Goal: Task Accomplishment & Management: Manage account settings

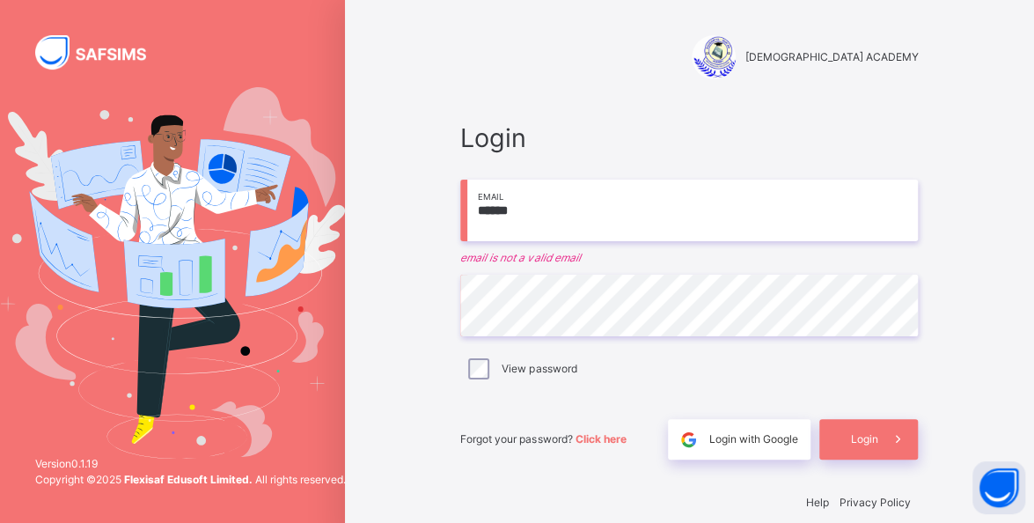
type input "**********"
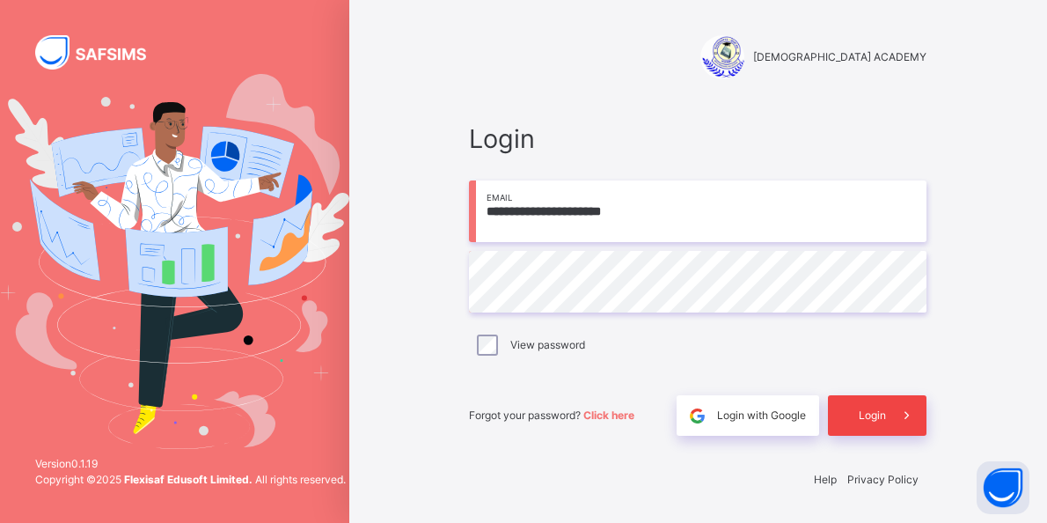
click at [884, 421] on span "Login" at bounding box center [872, 415] width 27 height 16
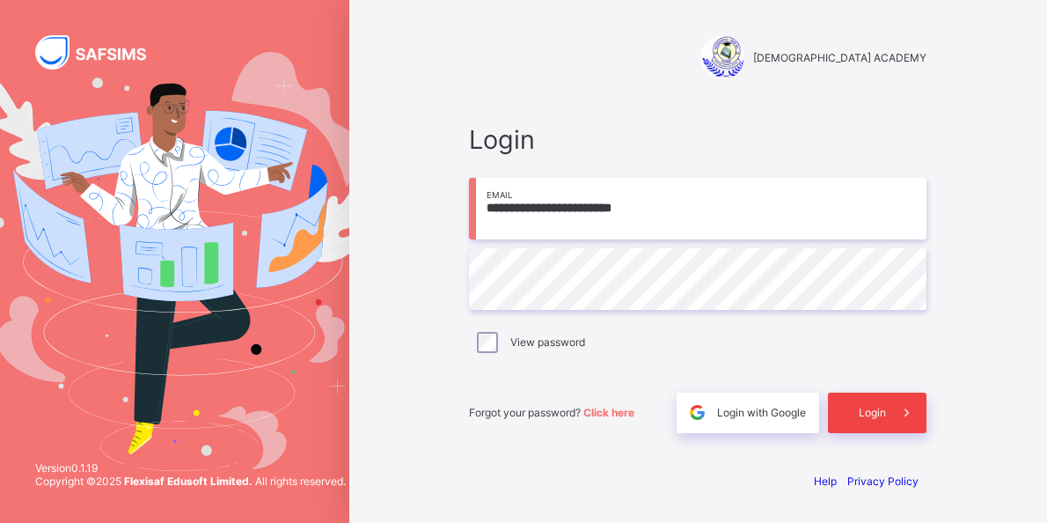
click at [891, 407] on span at bounding box center [906, 412] width 40 height 40
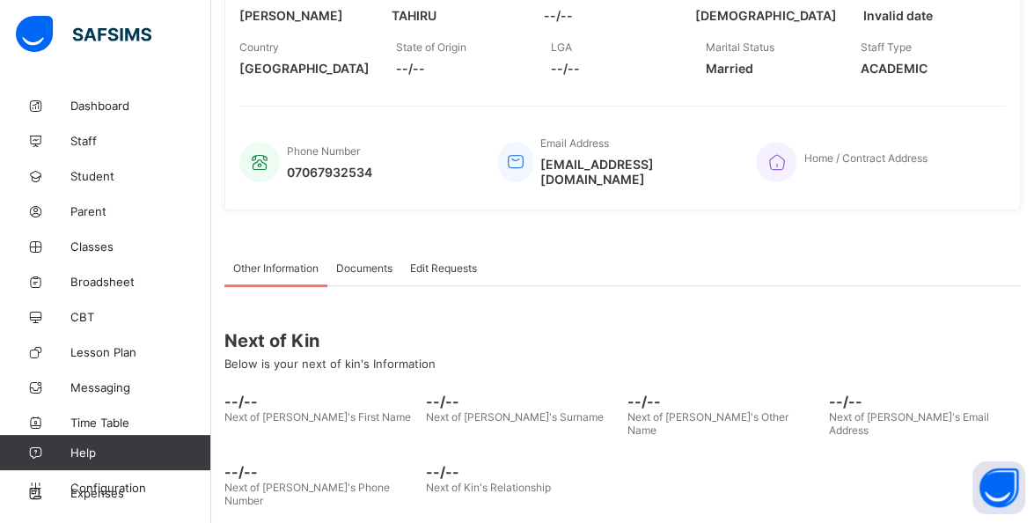
scroll to position [341, 0]
click at [123, 252] on span "Classes" at bounding box center [140, 246] width 141 height 14
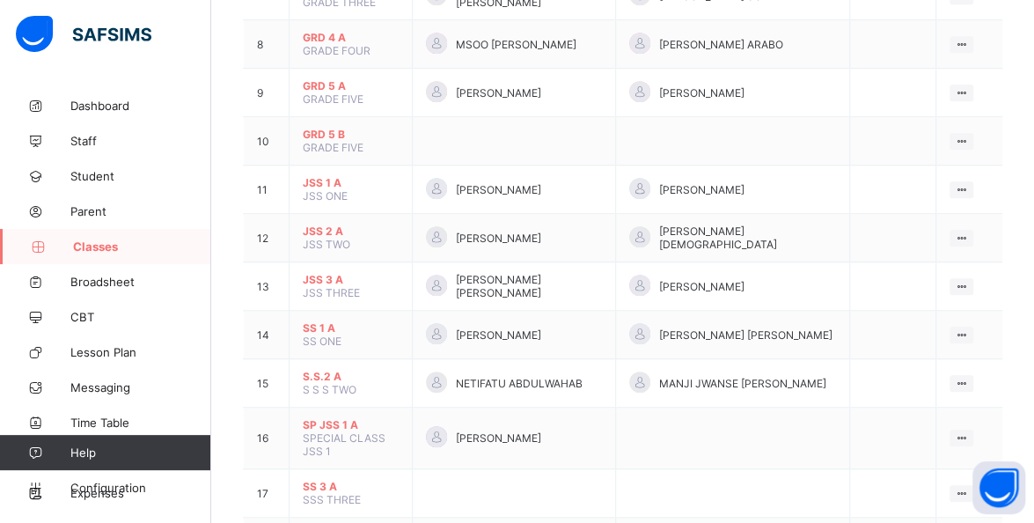
scroll to position [564, 0]
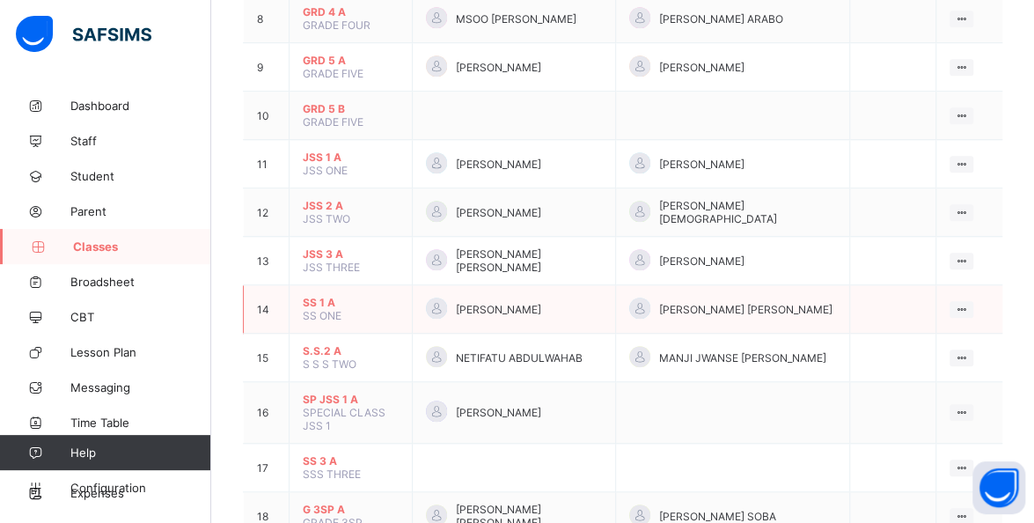
click at [308, 299] on td "SS 1 A SS ONE" at bounding box center [351, 309] width 123 height 48
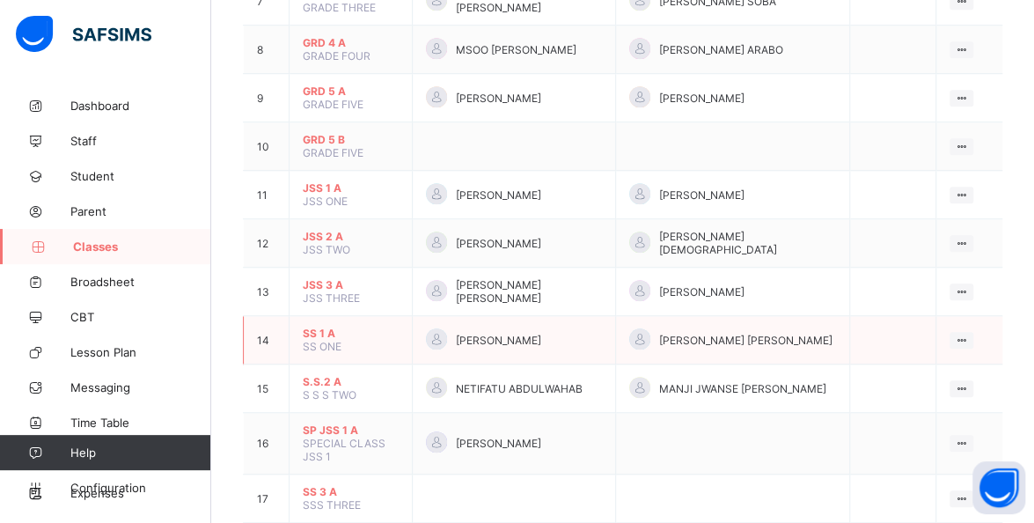
click at [319, 326] on span "SS 1 A" at bounding box center [351, 332] width 96 height 13
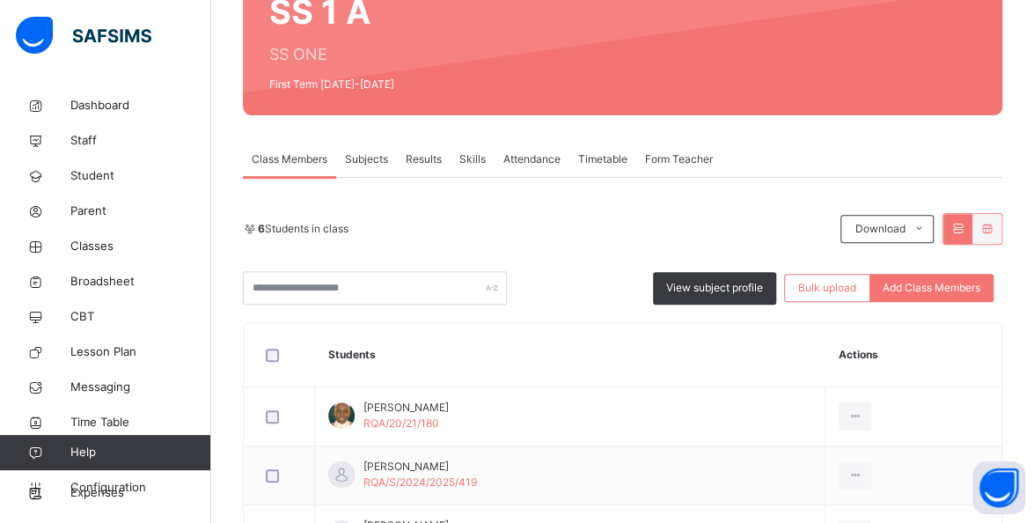
scroll to position [202, 0]
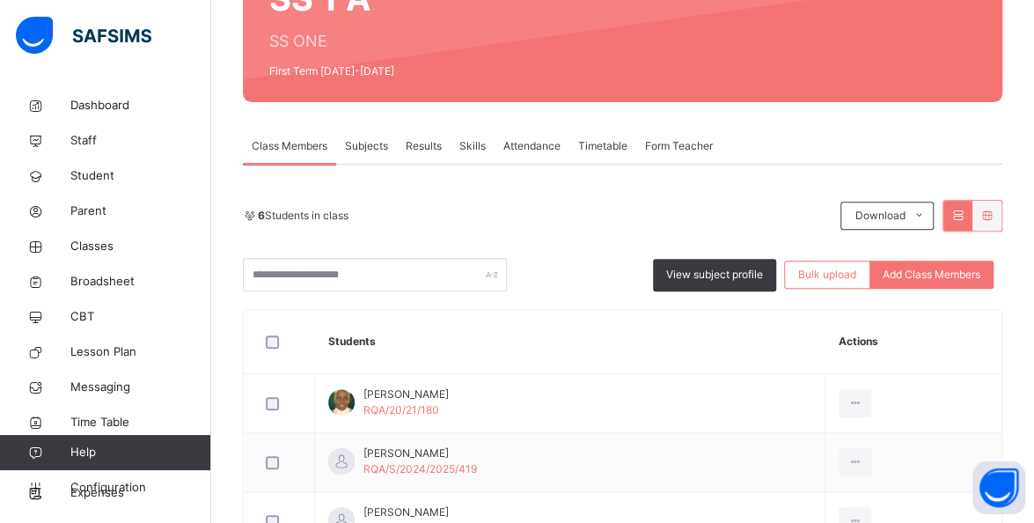
click at [369, 145] on span "Subjects" at bounding box center [366, 146] width 43 height 16
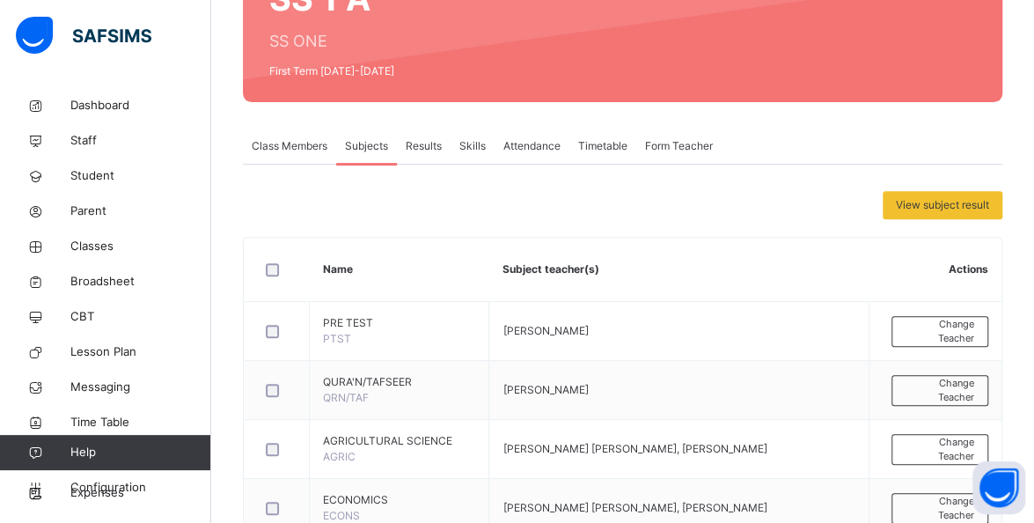
click at [990, 259] on th "Actions" at bounding box center [935, 270] width 132 height 64
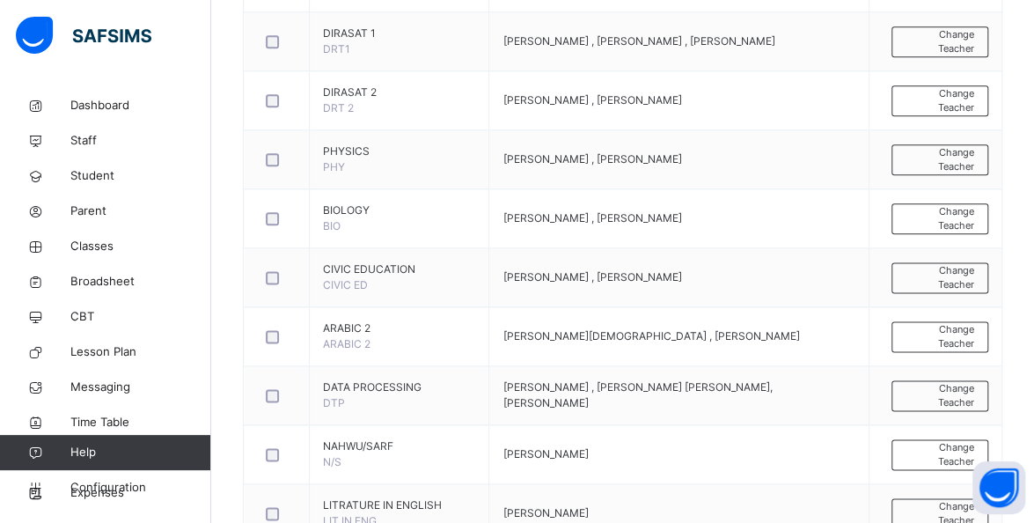
scroll to position [906, 0]
click at [974, 170] on span "Change Teacher" at bounding box center [940, 158] width 69 height 29
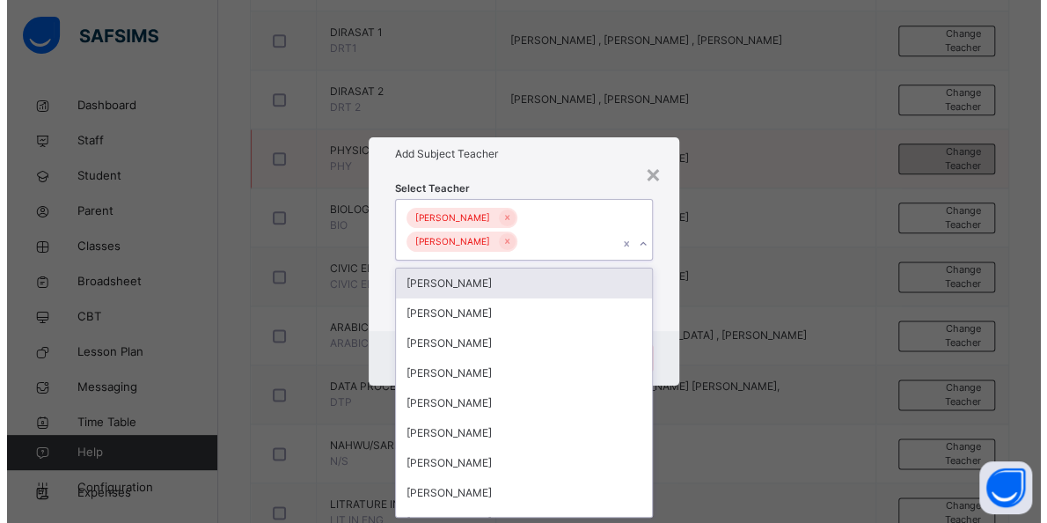
scroll to position [0, 0]
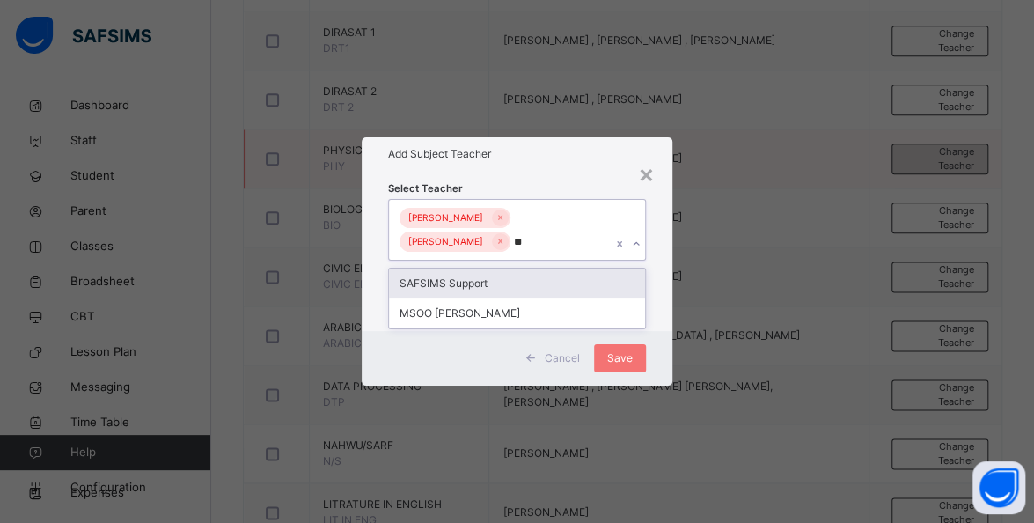
type input "***"
click at [571, 289] on div "MSOO MICHAEL DONKO" at bounding box center [517, 283] width 256 height 30
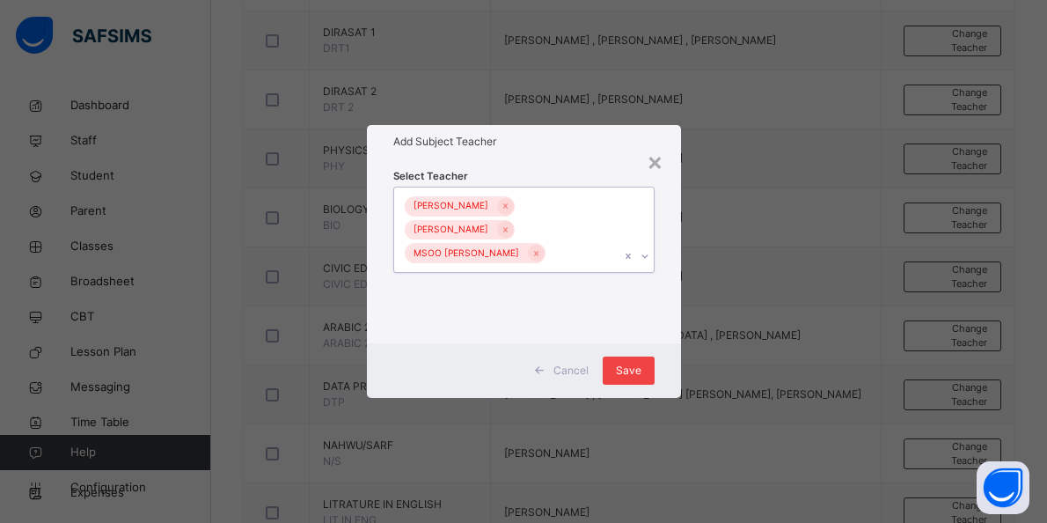
click at [646, 373] on div "Save" at bounding box center [629, 370] width 52 height 28
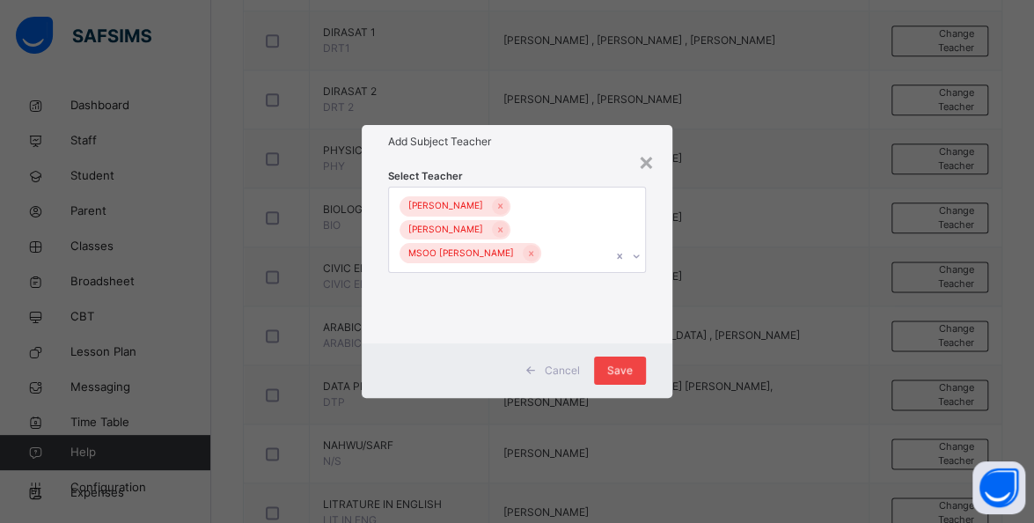
click at [630, 377] on span "Save" at bounding box center [620, 371] width 26 height 16
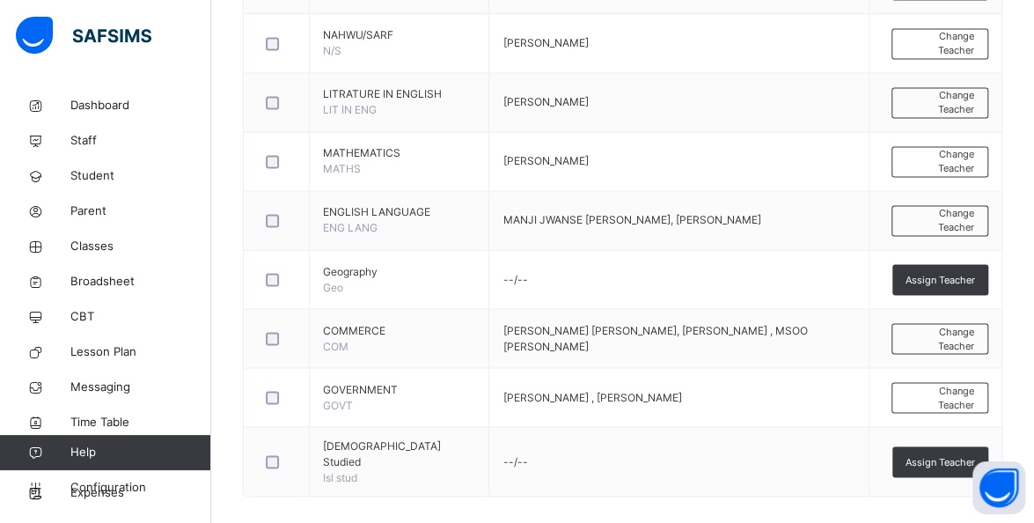
scroll to position [1336, 0]
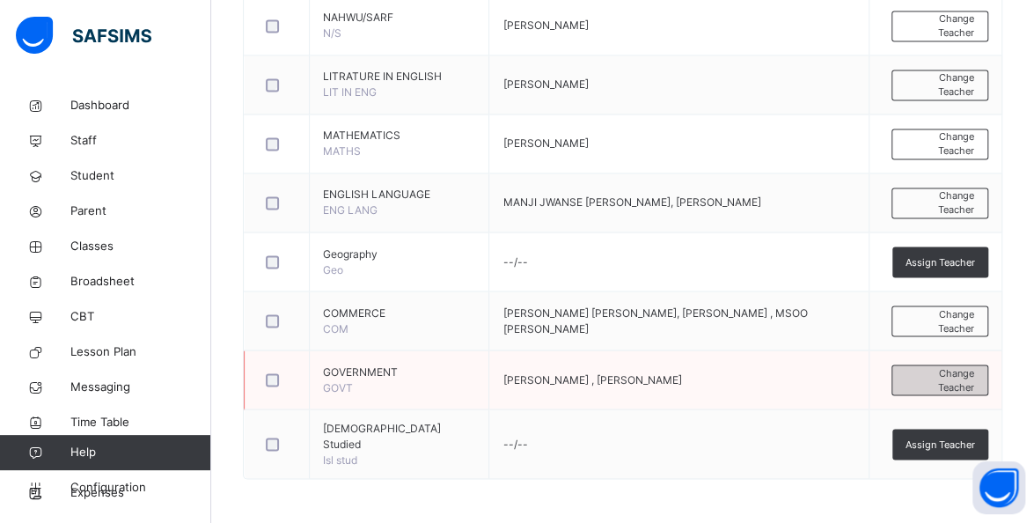
click at [956, 386] on span "Change Teacher" at bounding box center [940, 379] width 69 height 29
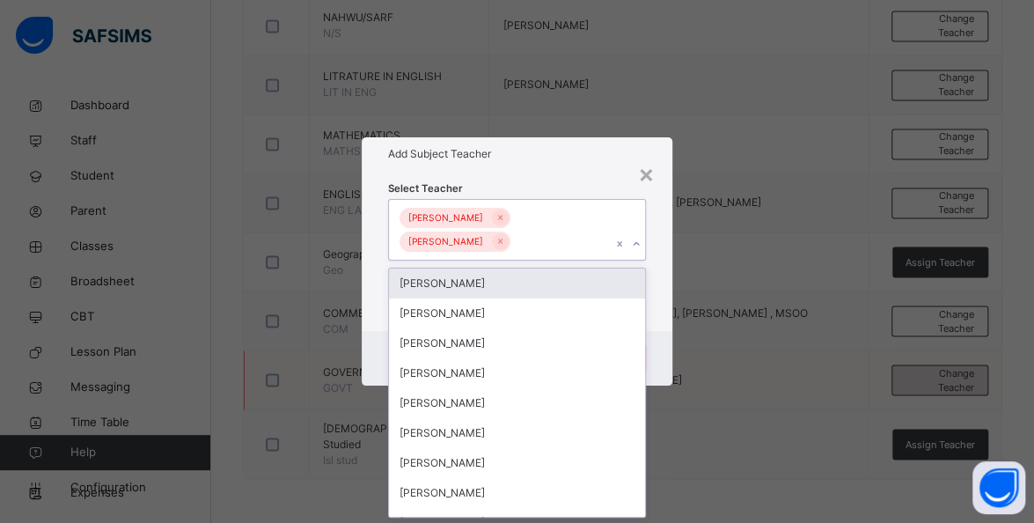
scroll to position [0, 0]
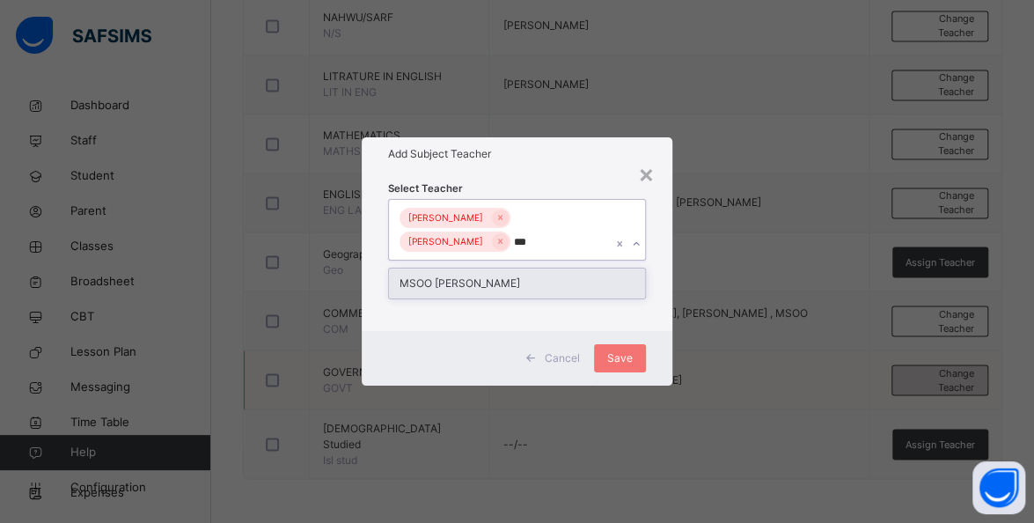
type input "***"
click at [632, 364] on span "Save" at bounding box center [620, 358] width 26 height 16
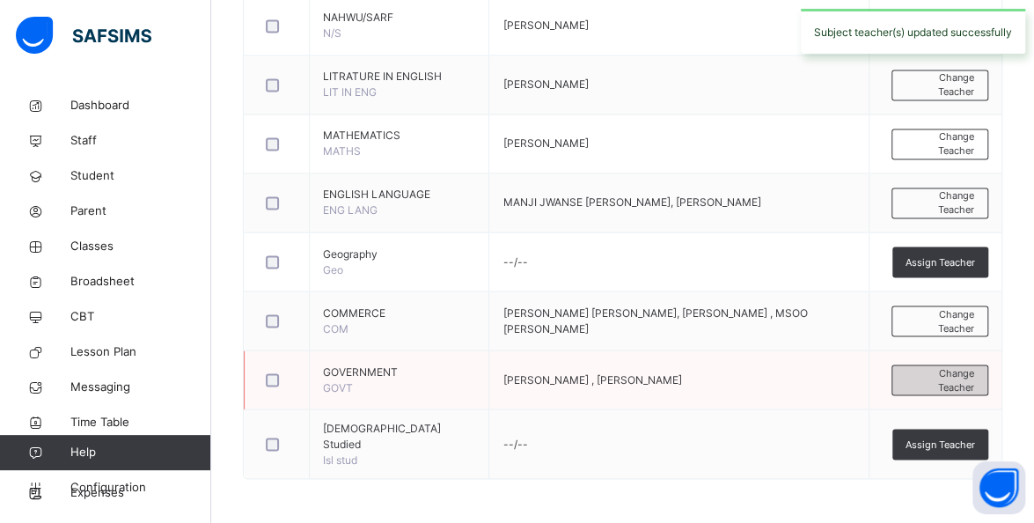
click at [942, 385] on span "Change Teacher" at bounding box center [940, 379] width 69 height 29
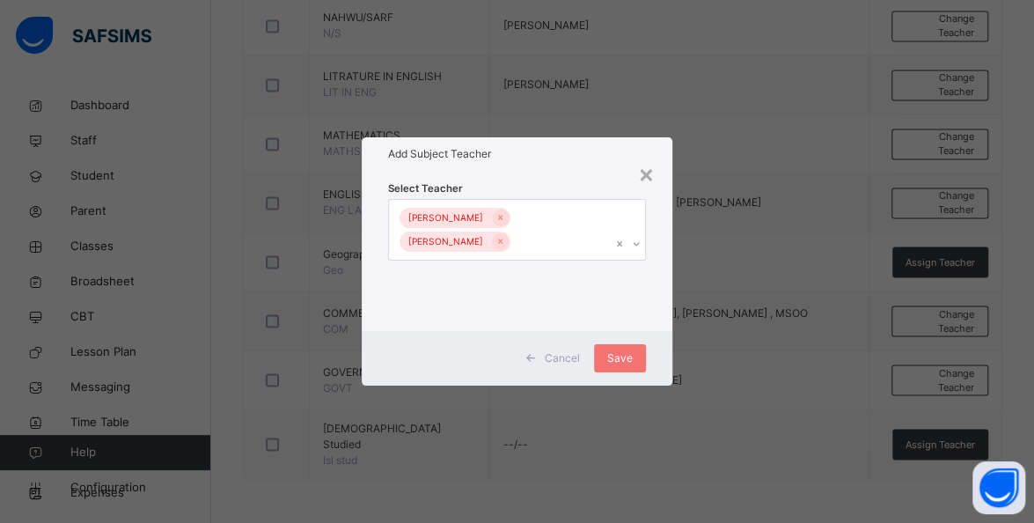
click at [516, 241] on input "text" at bounding box center [515, 242] width 2 height 16
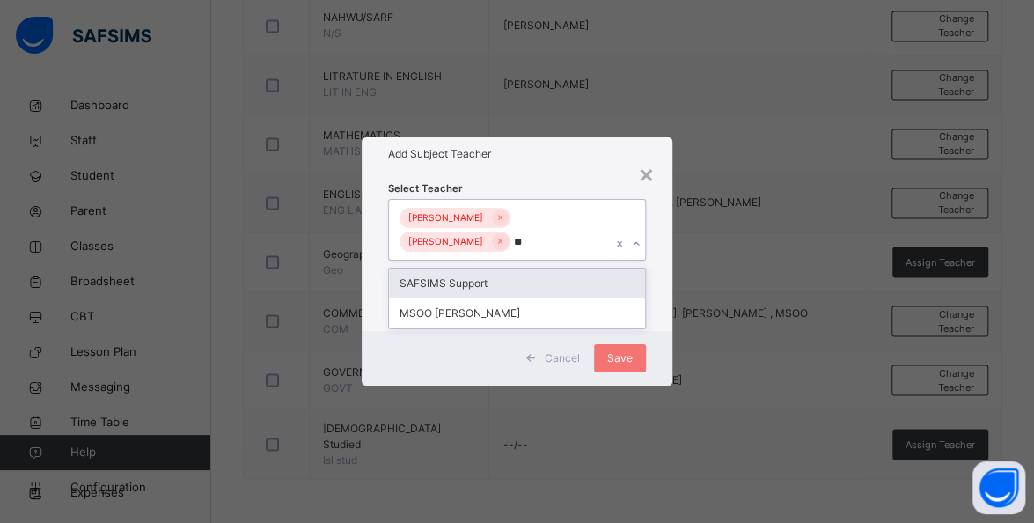
type input "***"
click at [568, 280] on div "MSOO MICHAEL DONKO" at bounding box center [517, 283] width 256 height 30
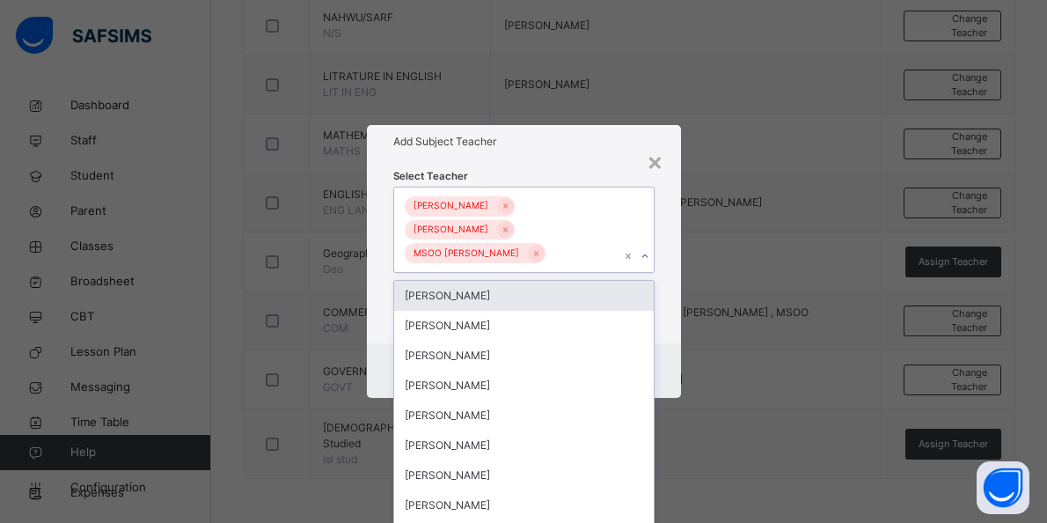
click at [617, 164] on div "Select Teacher option MSOO MICHAEL DONKO, selected. option USTAZ IBRAHIM ABDULK…" at bounding box center [524, 250] width 314 height 185
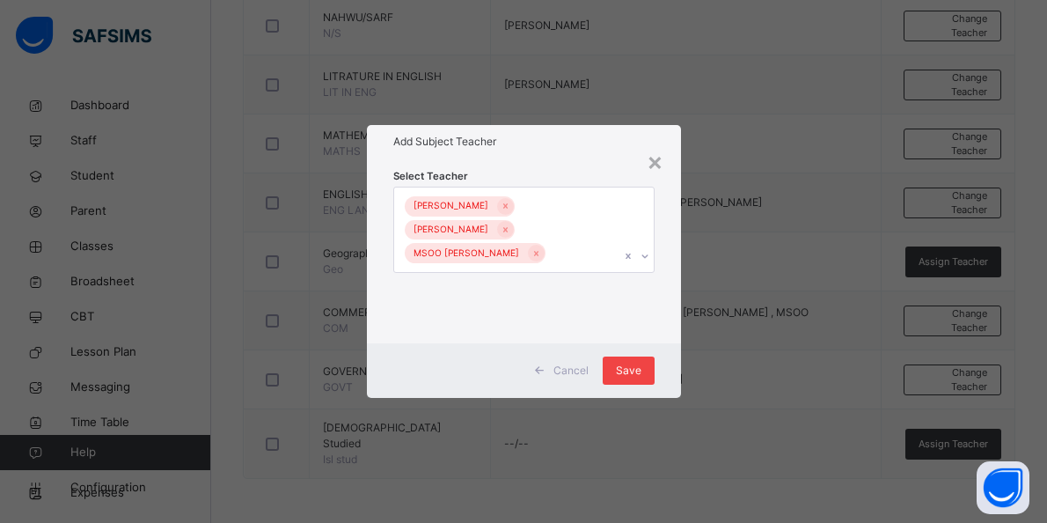
click at [641, 371] on span "Save" at bounding box center [629, 371] width 26 height 16
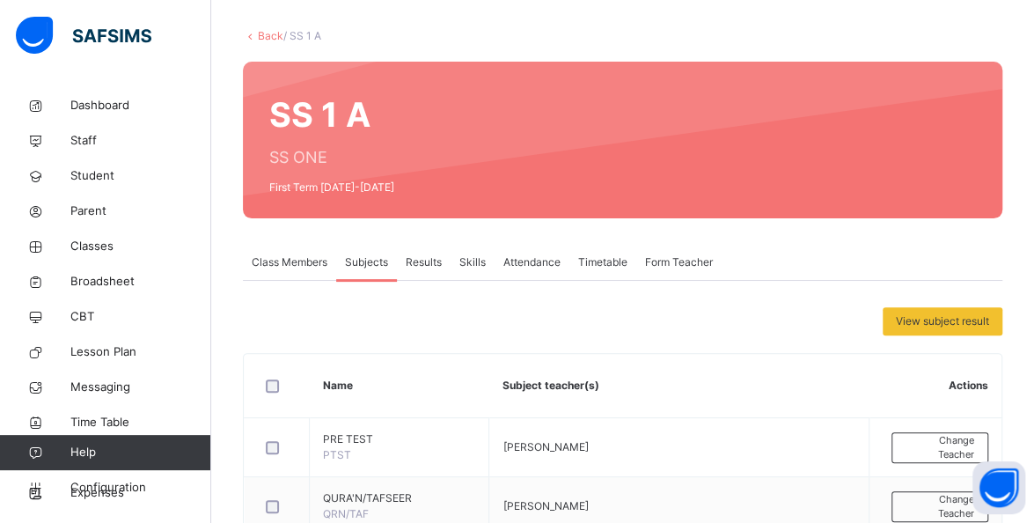
scroll to position [65, 0]
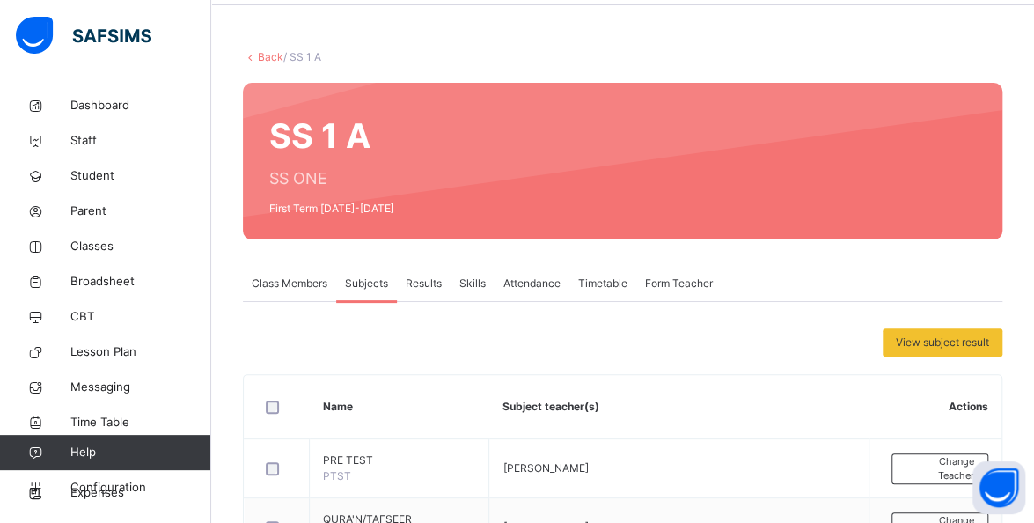
click at [260, 56] on link "Back" at bounding box center [271, 56] width 26 height 13
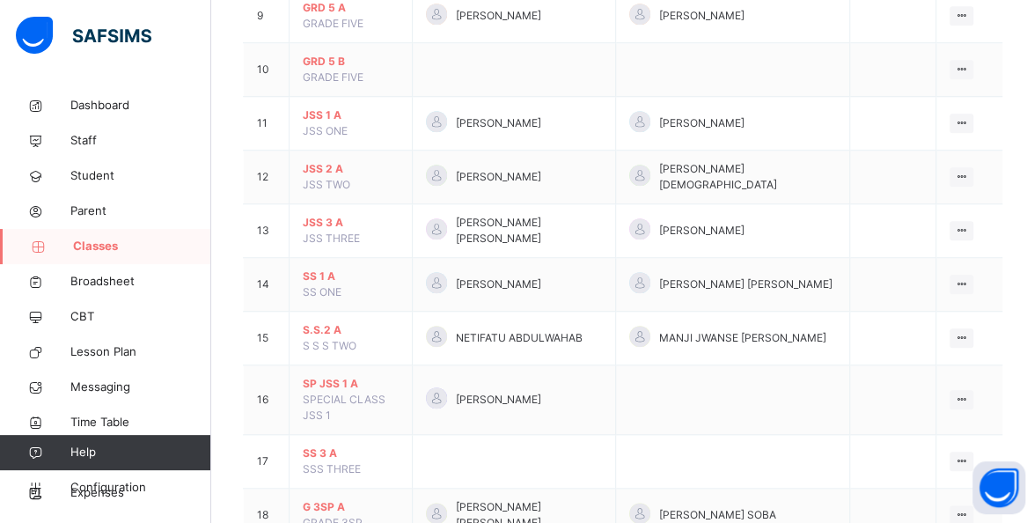
scroll to position [722, 0]
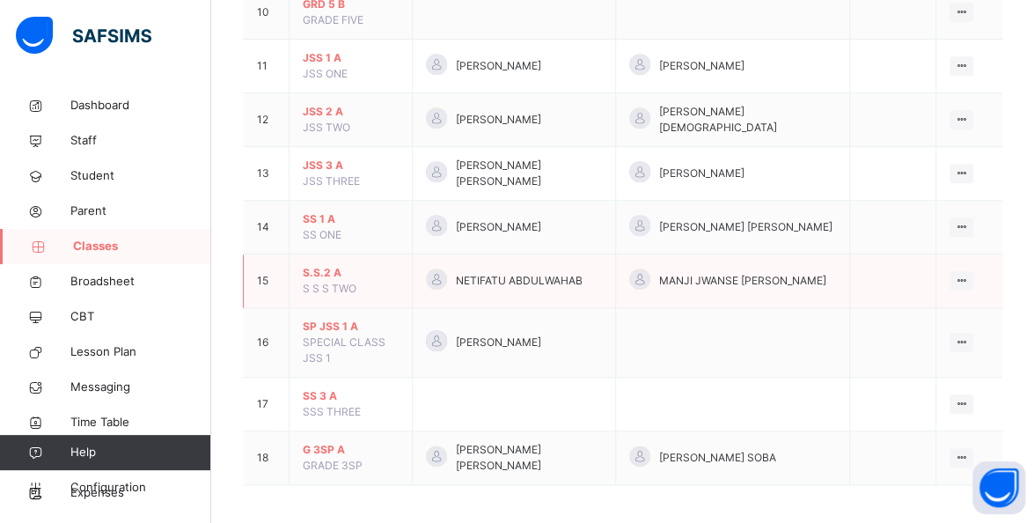
click at [319, 269] on span "S.S.2 A" at bounding box center [351, 273] width 96 height 16
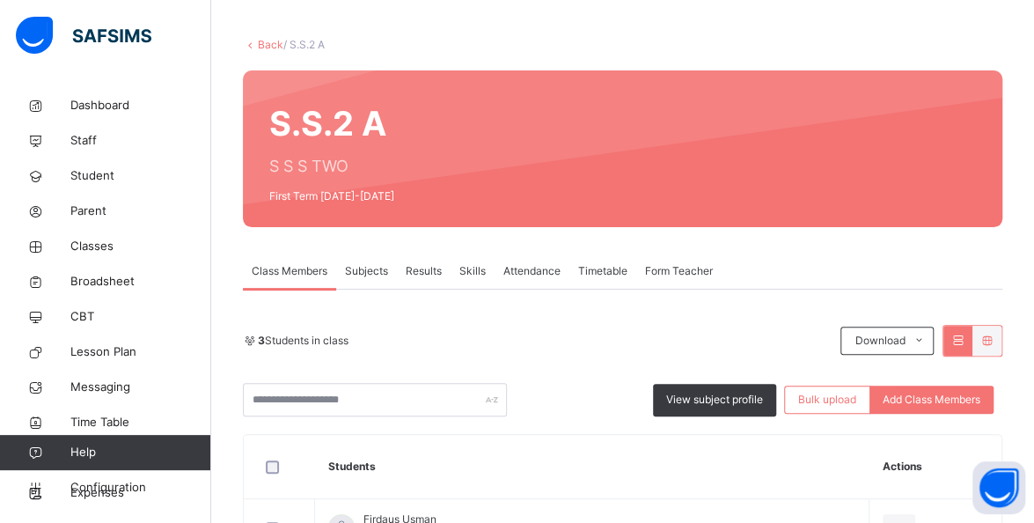
scroll to position [78, 0]
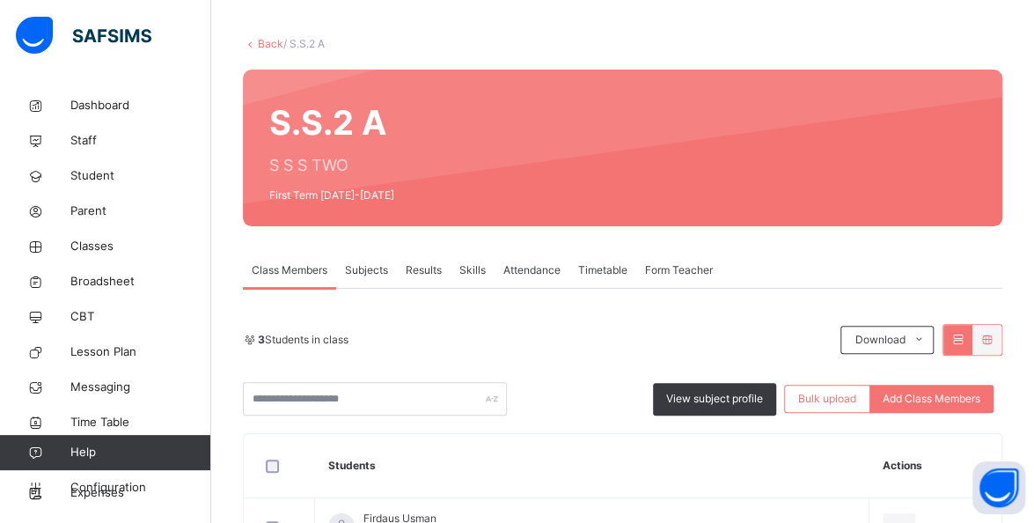
click at [363, 267] on span "Subjects" at bounding box center [366, 270] width 43 height 16
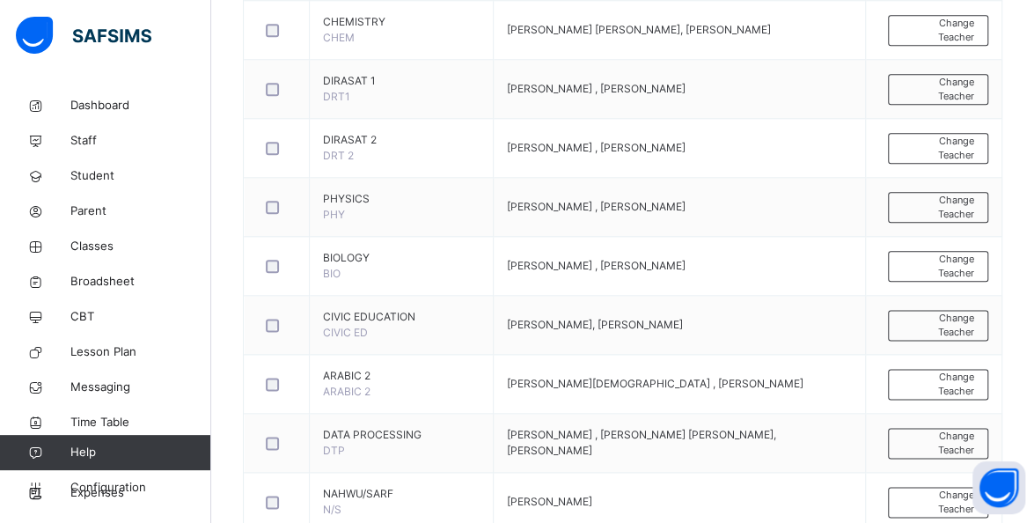
scroll to position [876, 0]
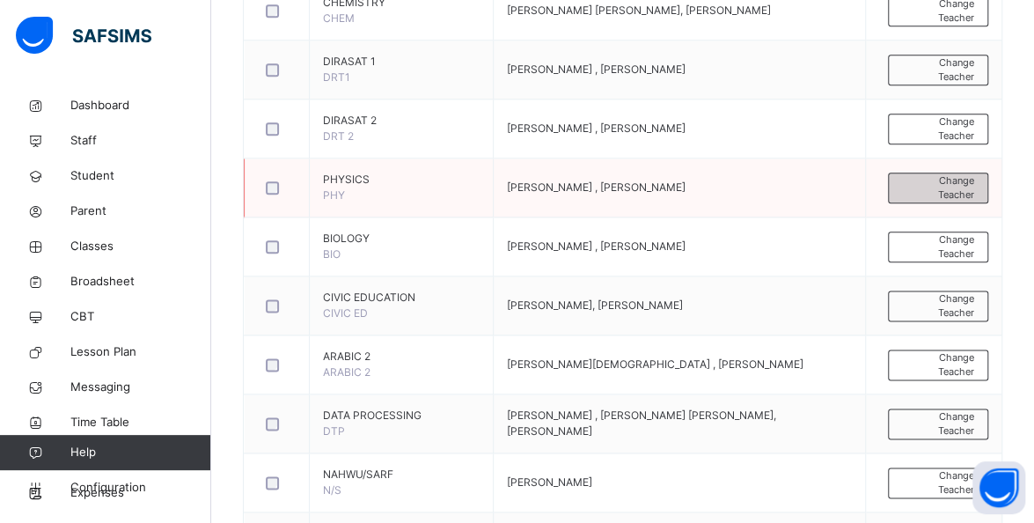
click at [974, 202] on span "Change Teacher" at bounding box center [938, 187] width 72 height 29
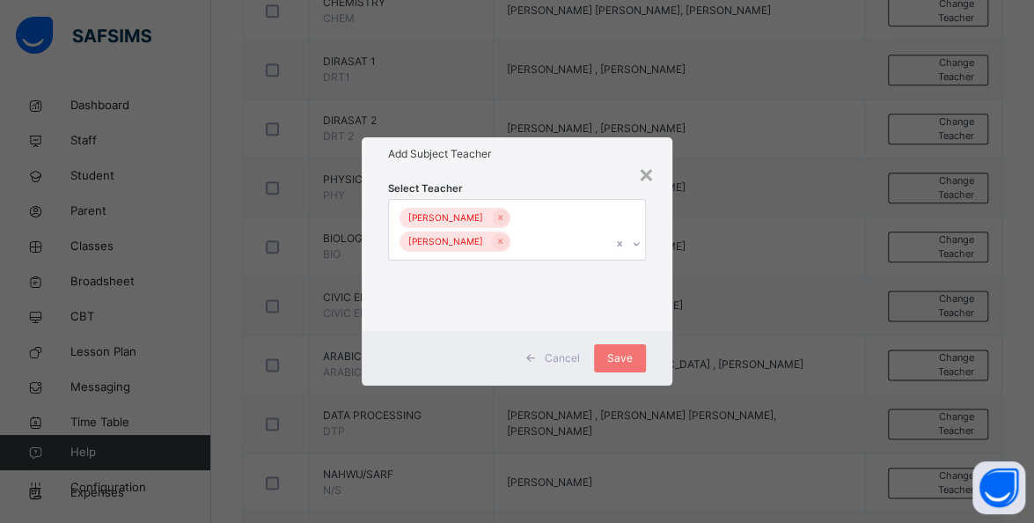
click at [516, 245] on input "text" at bounding box center [515, 242] width 2 height 16
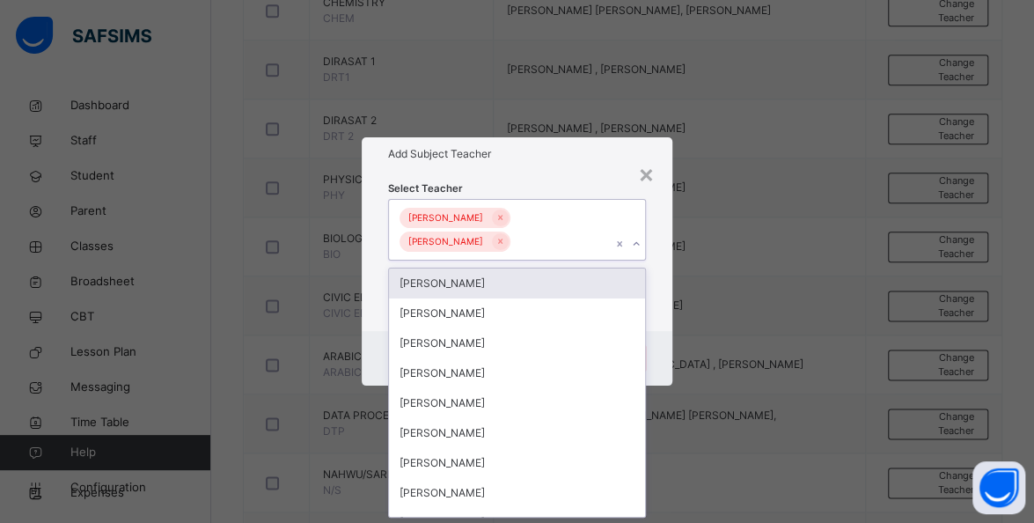
scroll to position [0, 0]
type input "**"
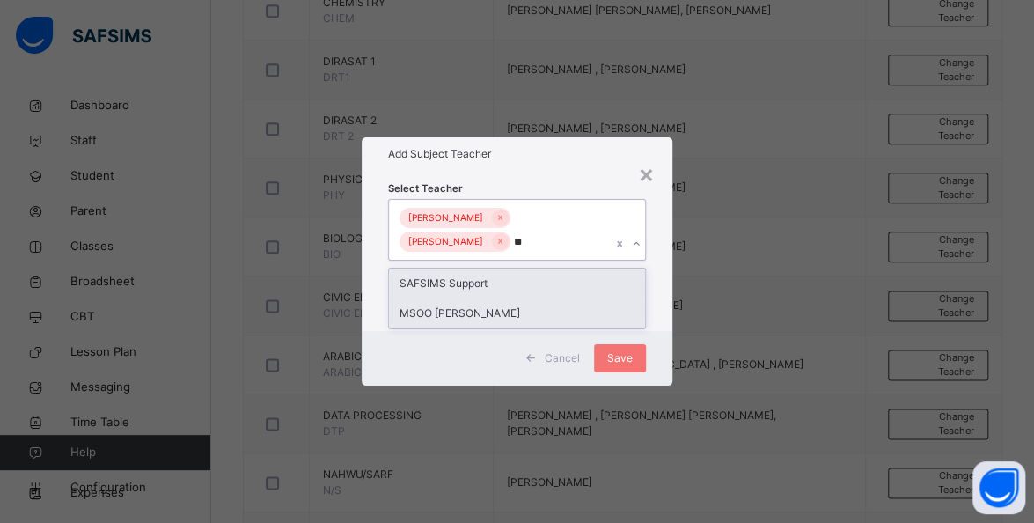
click at [539, 310] on div "MSOO MICHAEL DONKO" at bounding box center [517, 313] width 256 height 30
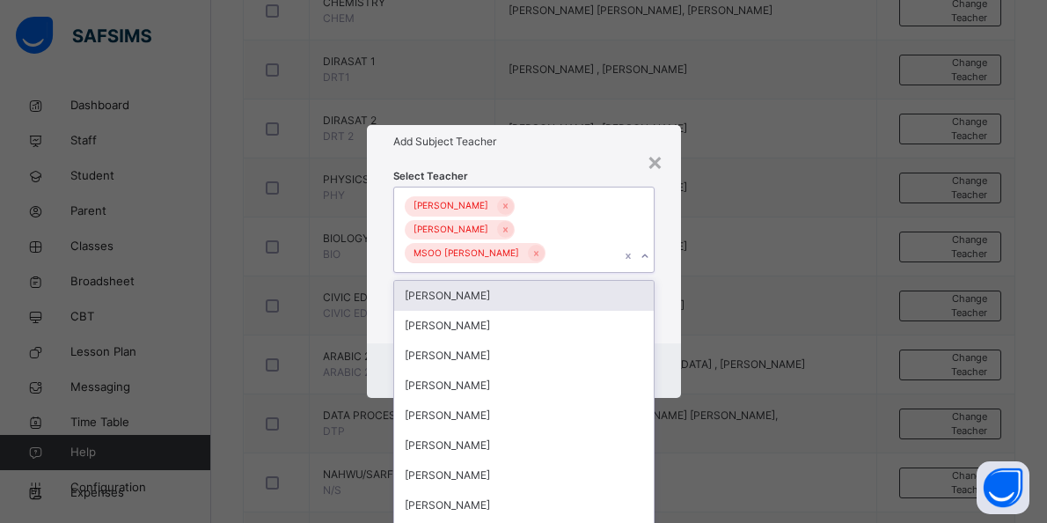
click at [601, 168] on div "Select Teacher option MSOO MICHAEL DONKO, selected. option USTAZ IBRAHIM ABDULK…" at bounding box center [523, 250] width 261 height 167
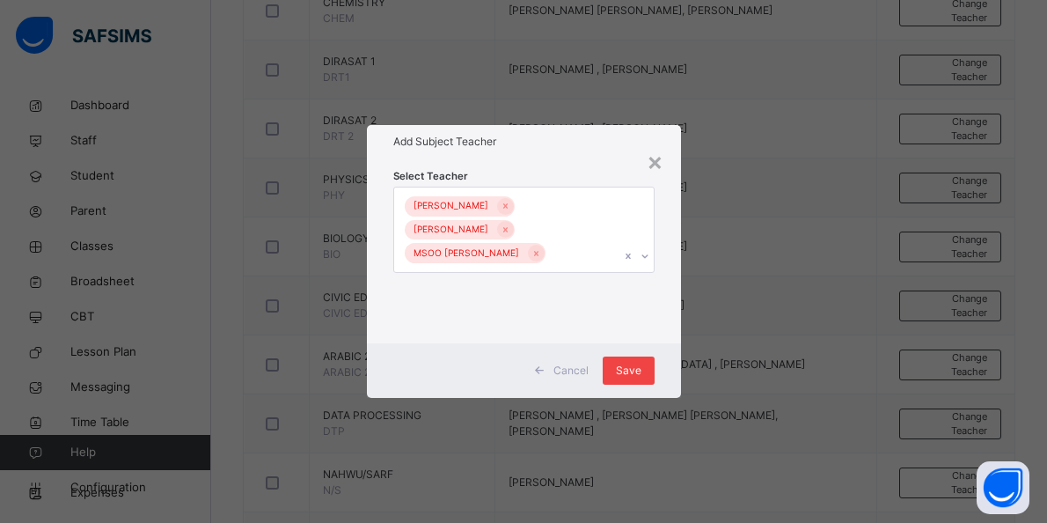
click at [642, 373] on div "Save" at bounding box center [629, 370] width 52 height 28
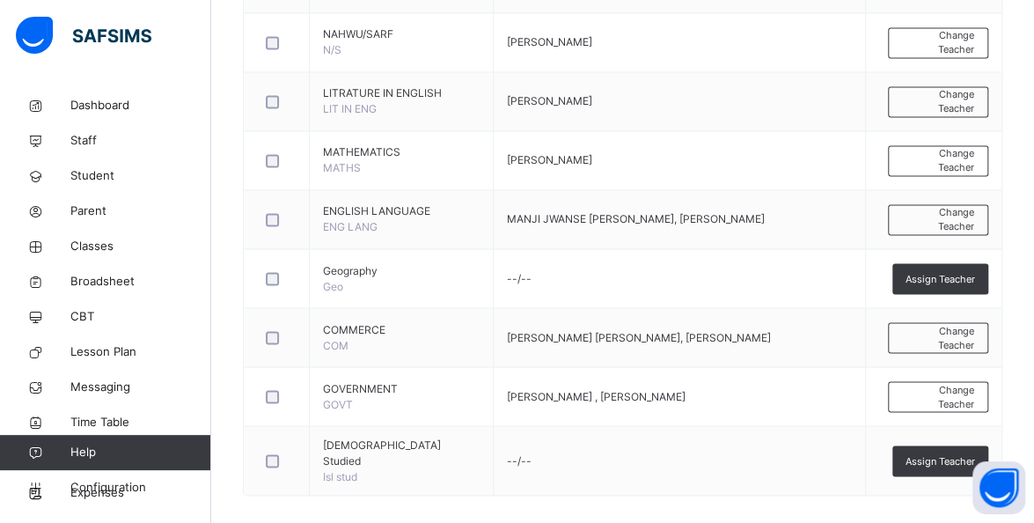
scroll to position [1336, 0]
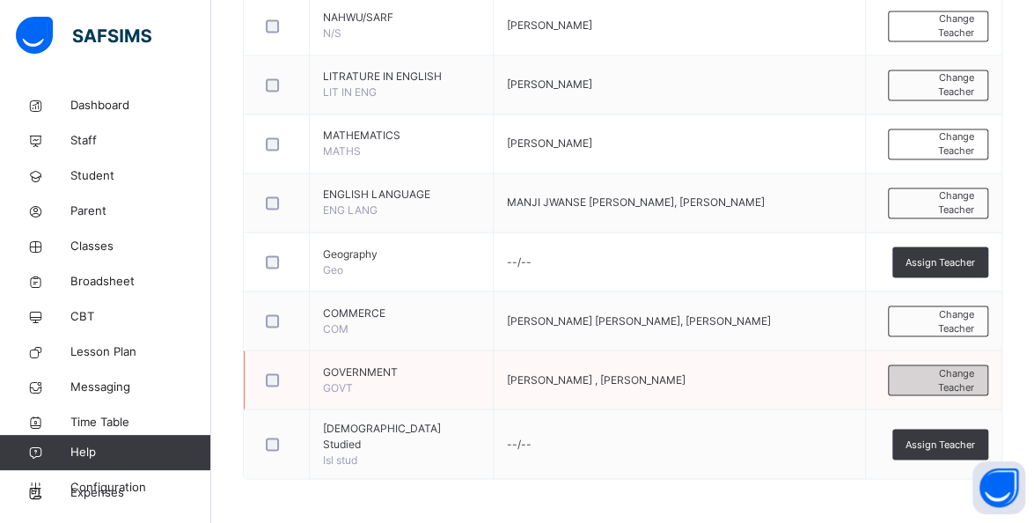
click at [967, 390] on span "Change Teacher" at bounding box center [938, 379] width 72 height 29
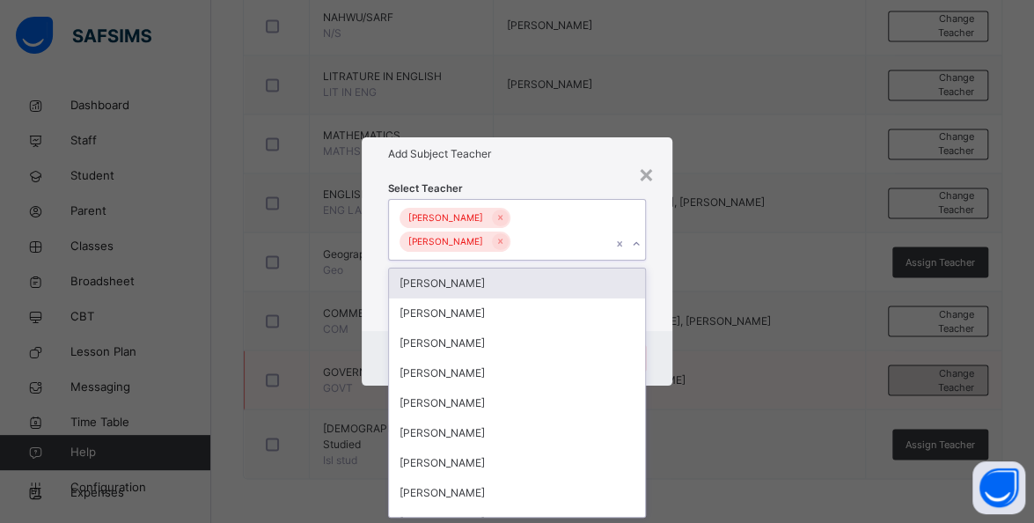
scroll to position [0, 0]
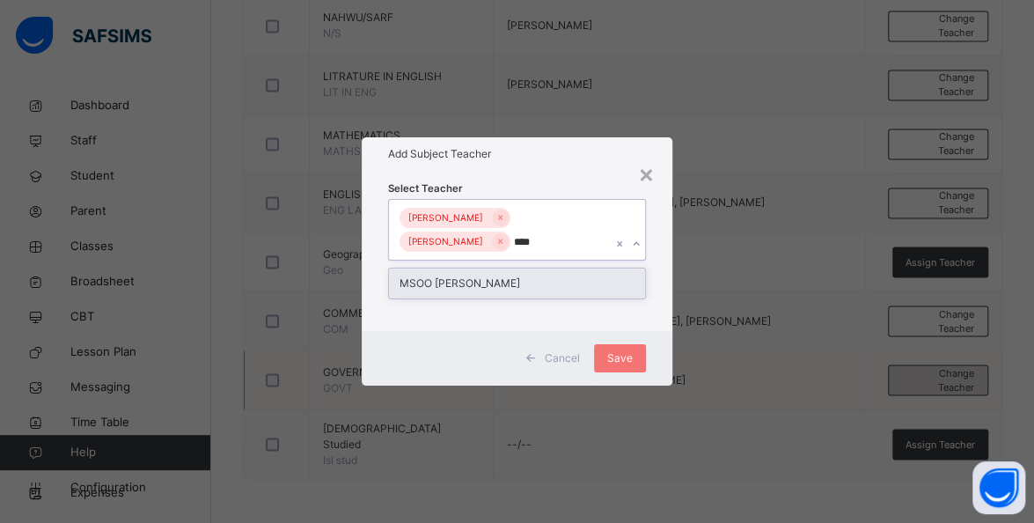
type input "****"
click at [630, 359] on span "Save" at bounding box center [620, 358] width 26 height 16
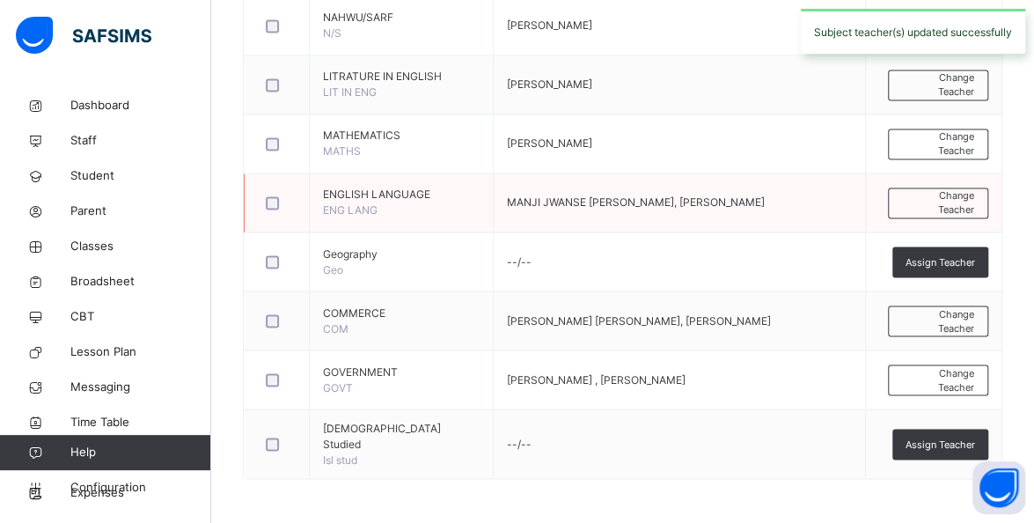
click at [560, 232] on td "MANJI JWANSE CLETUS, ABDULRAHMAN SALIFU" at bounding box center [679, 202] width 372 height 59
click at [964, 394] on span "Change Teacher" at bounding box center [938, 379] width 72 height 29
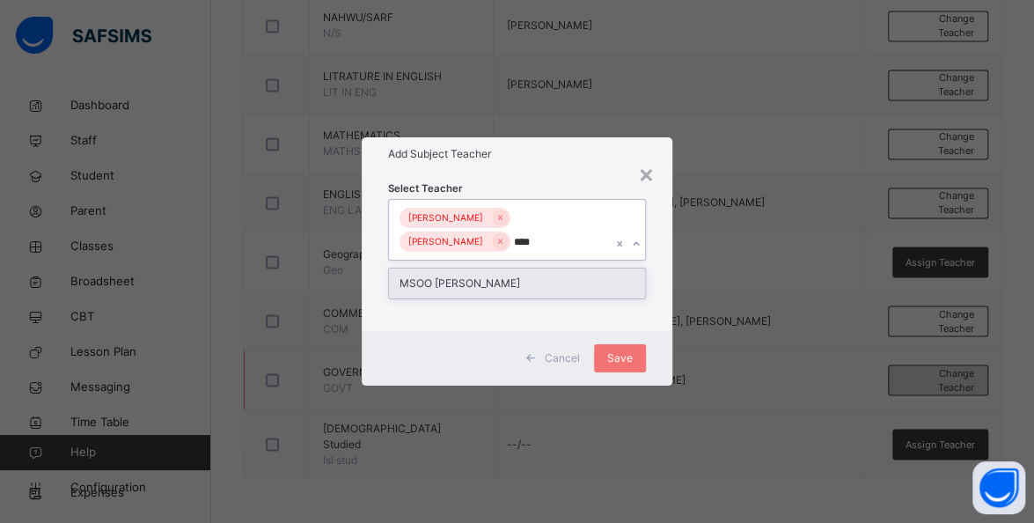
type input "****"
click at [631, 357] on span "Save" at bounding box center [620, 358] width 26 height 16
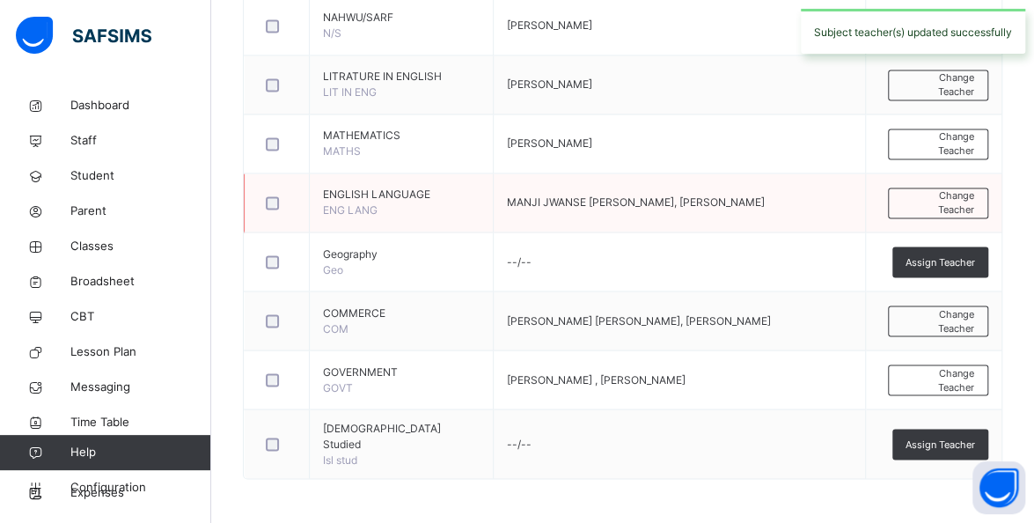
click at [575, 232] on td "MANJI JWANSE CLETUS, ABDULRAHMAN SALIFU" at bounding box center [679, 202] width 372 height 59
click at [974, 394] on span "Change Teacher" at bounding box center [938, 379] width 72 height 29
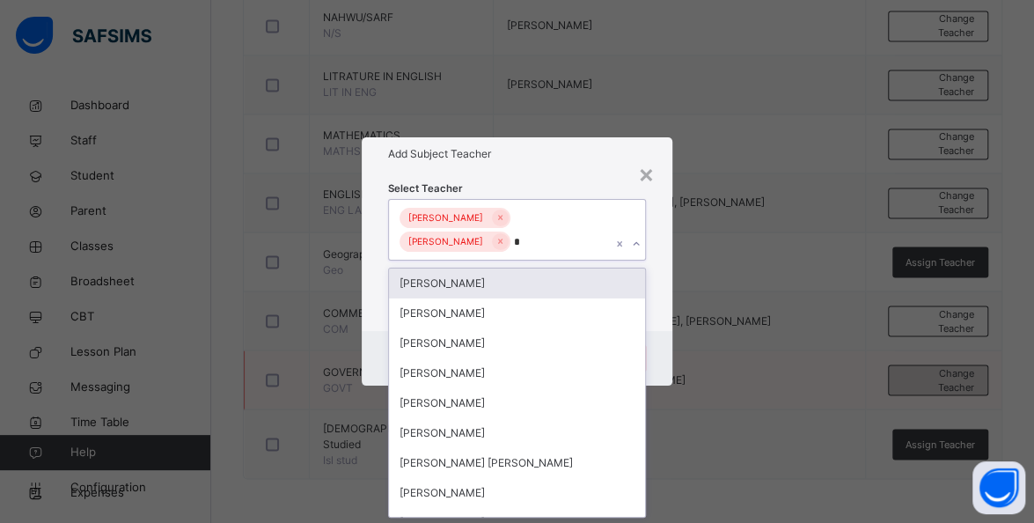
type input "**"
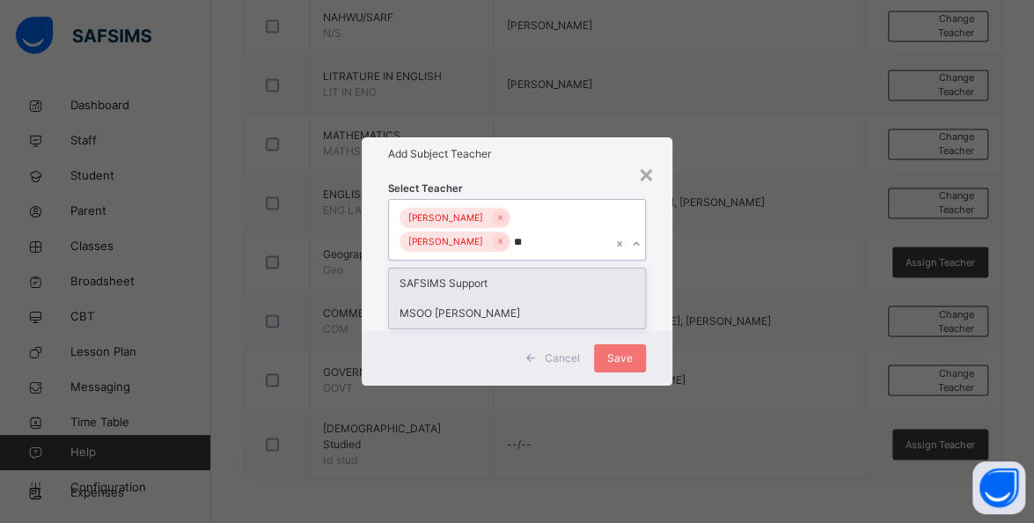
click at [514, 315] on div "MSOO MICHAEL DONKO" at bounding box center [517, 313] width 256 height 30
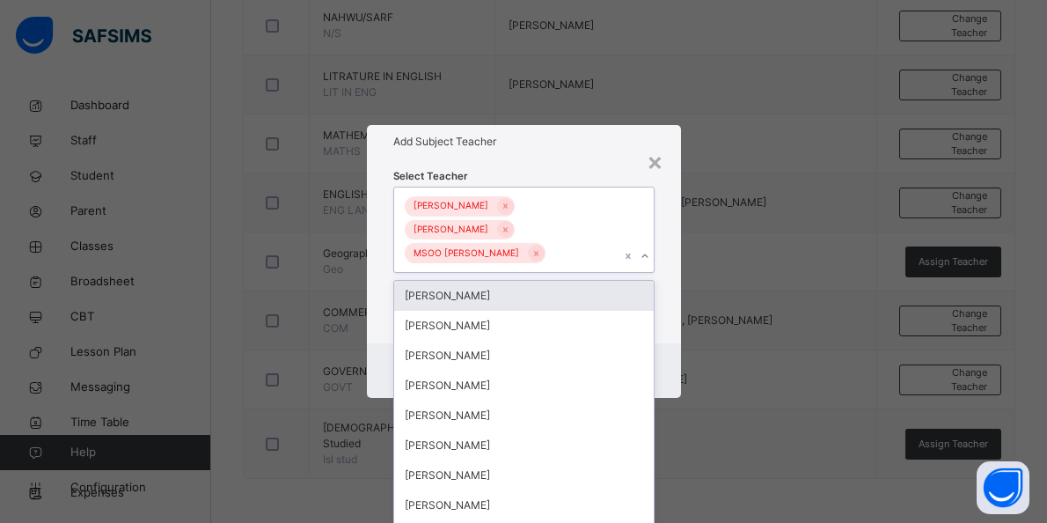
click at [598, 154] on div "Add Subject Teacher" at bounding box center [524, 141] width 314 height 33
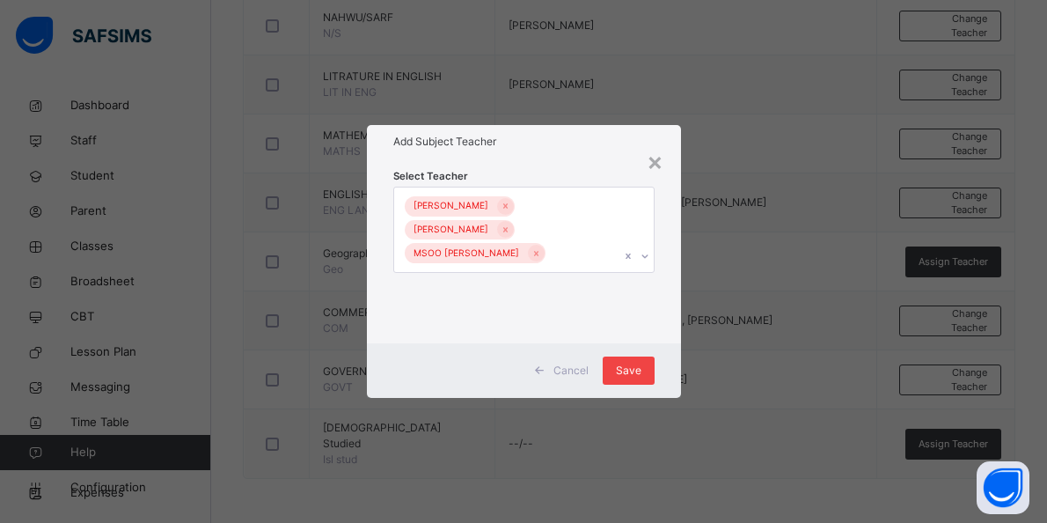
click at [641, 374] on span "Save" at bounding box center [629, 371] width 26 height 16
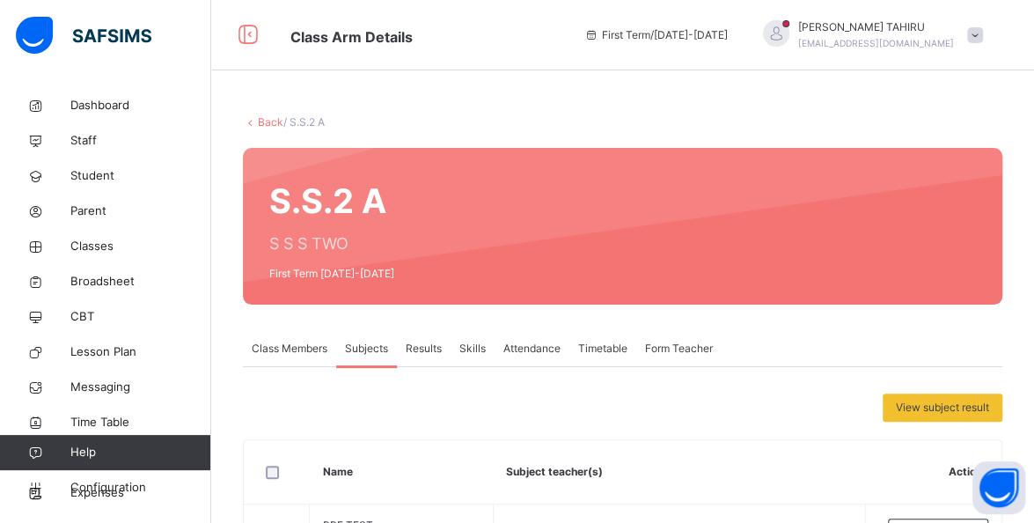
click at [269, 122] on link "Back" at bounding box center [271, 121] width 26 height 13
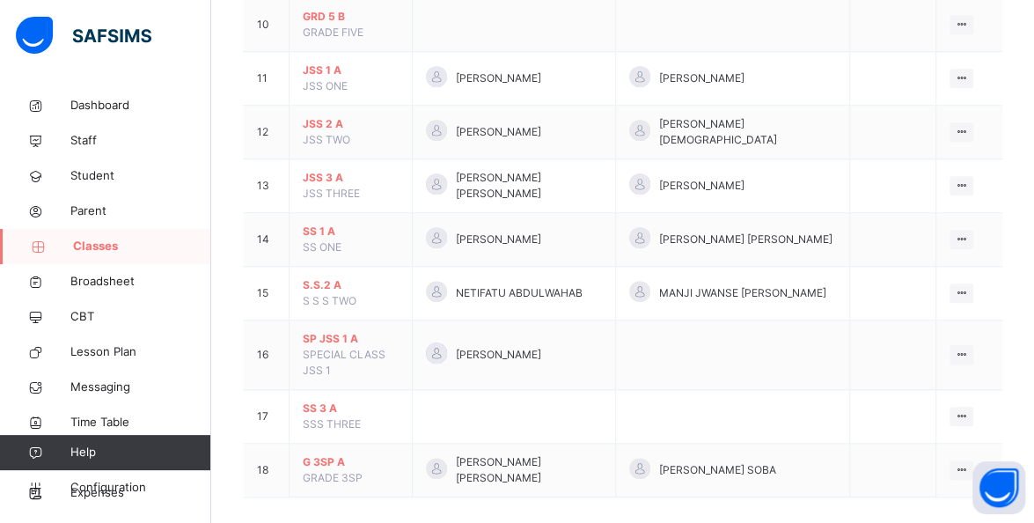
scroll to position [722, 0]
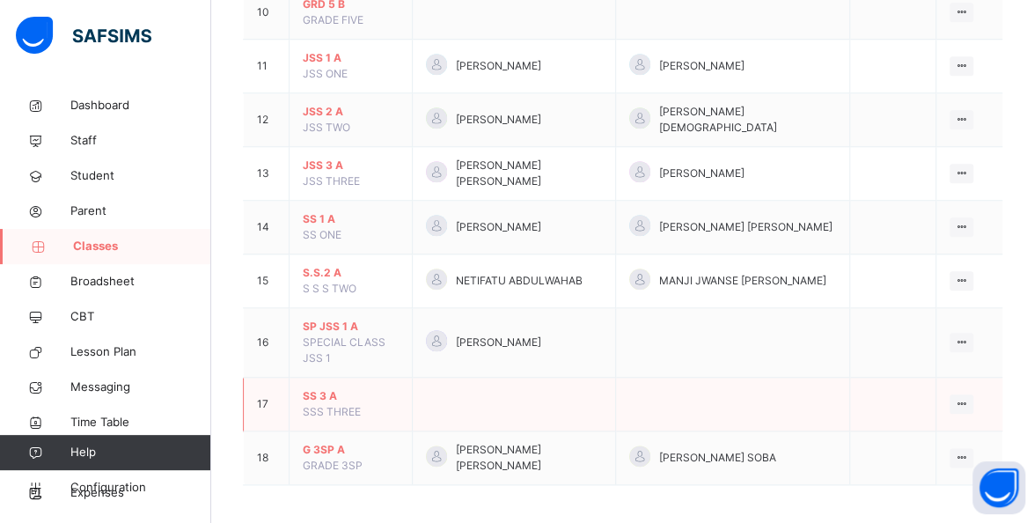
click at [319, 396] on span "SS 3 A" at bounding box center [351, 396] width 96 height 16
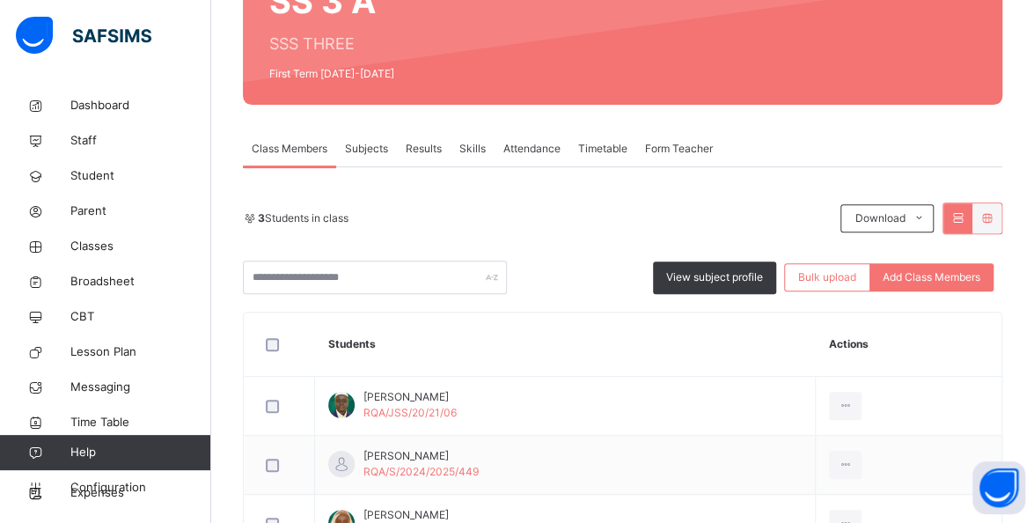
click at [361, 146] on span "Subjects" at bounding box center [366, 149] width 43 height 16
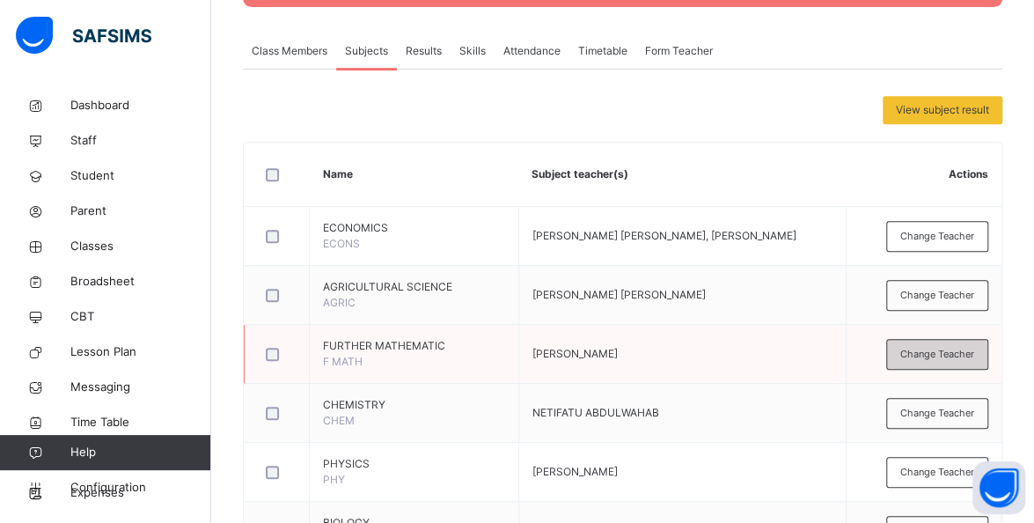
click at [967, 352] on span "Change Teacher" at bounding box center [937, 354] width 74 height 15
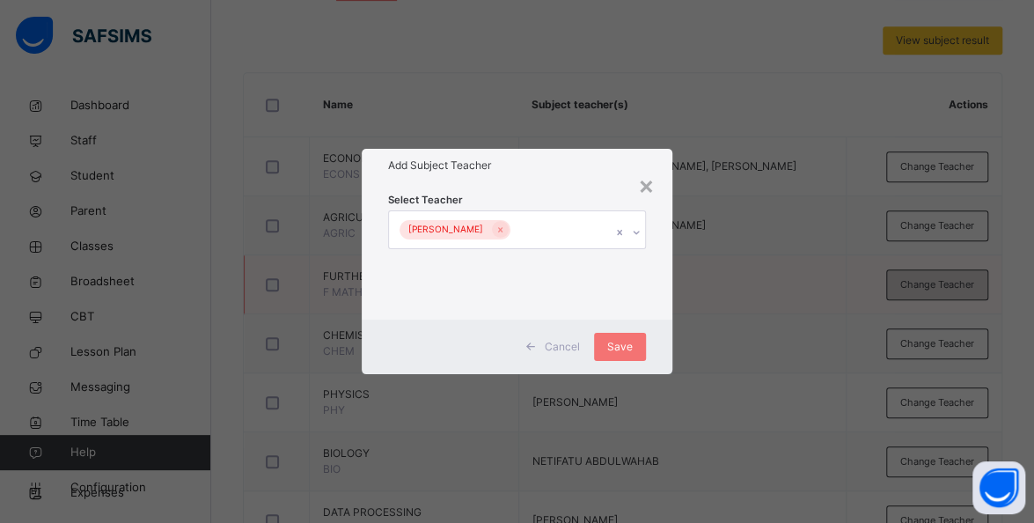
scroll to position [439, 0]
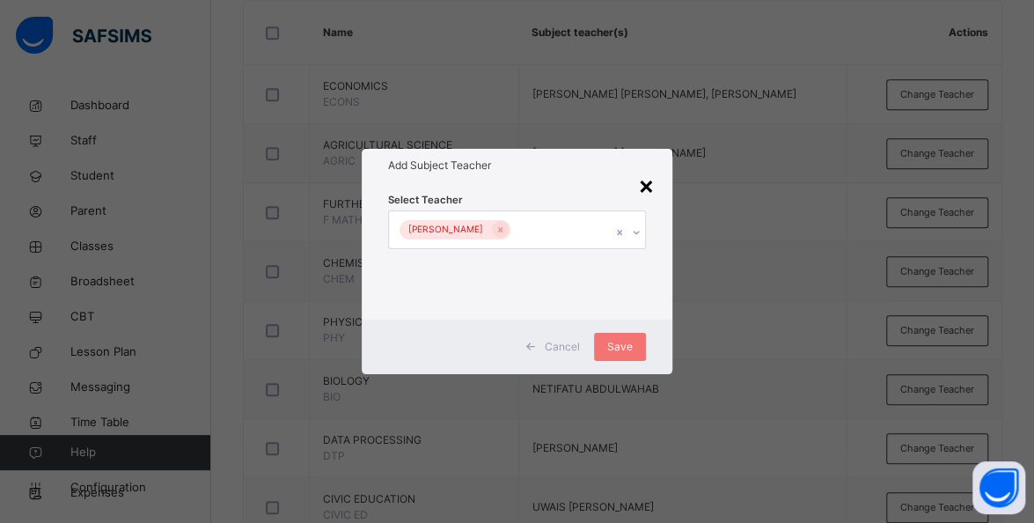
click at [647, 184] on div "×" at bounding box center [646, 184] width 17 height 37
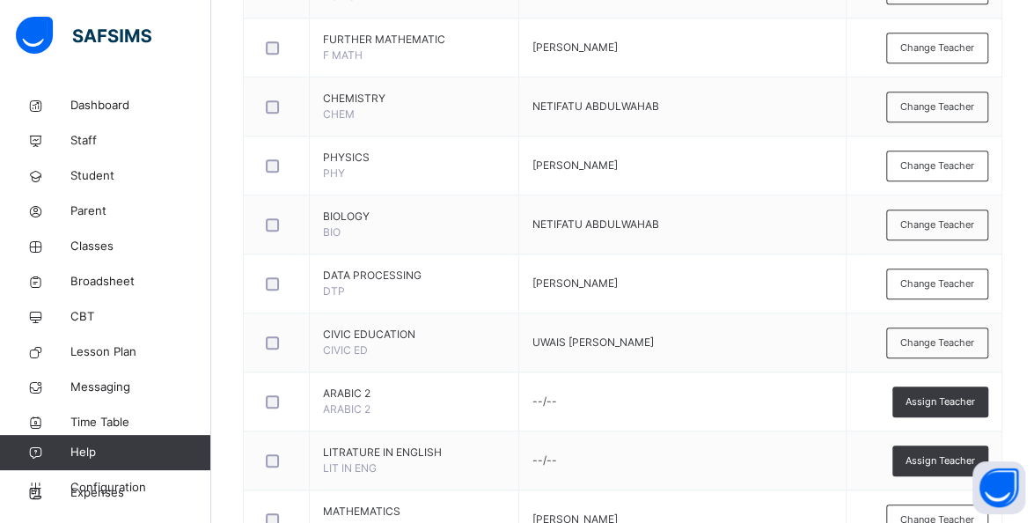
scroll to position [605, 0]
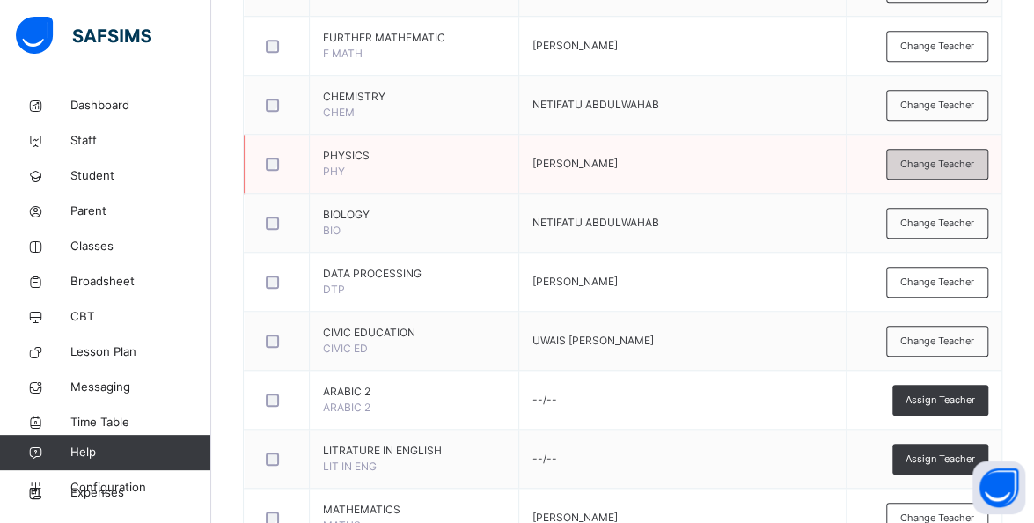
click at [968, 162] on span "Change Teacher" at bounding box center [937, 164] width 74 height 15
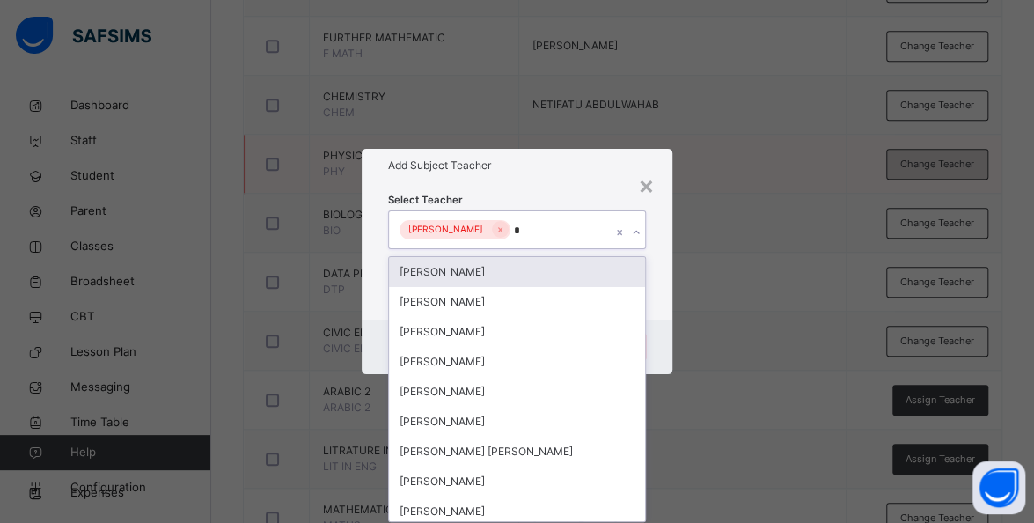
type input "**"
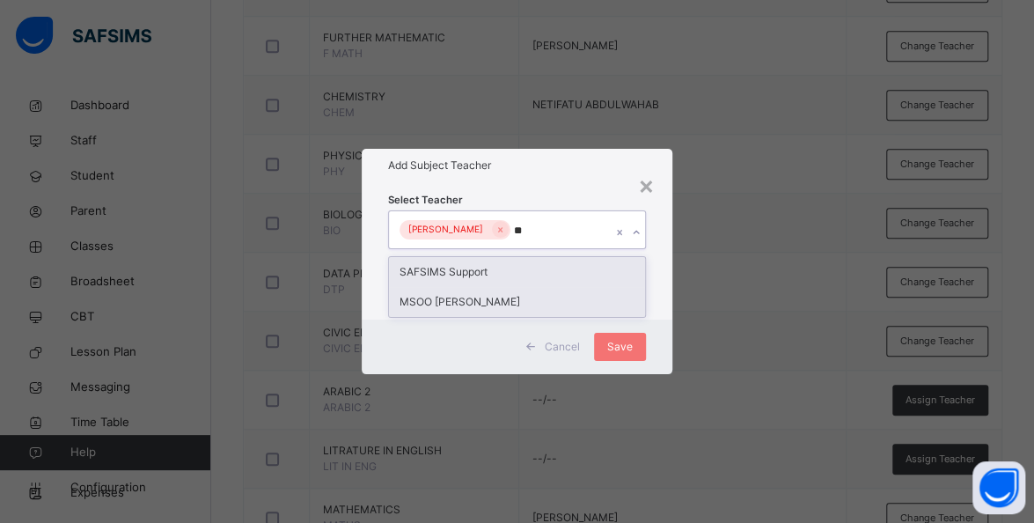
click at [532, 297] on div "MSOO MICHAEL DONKO" at bounding box center [517, 302] width 256 height 30
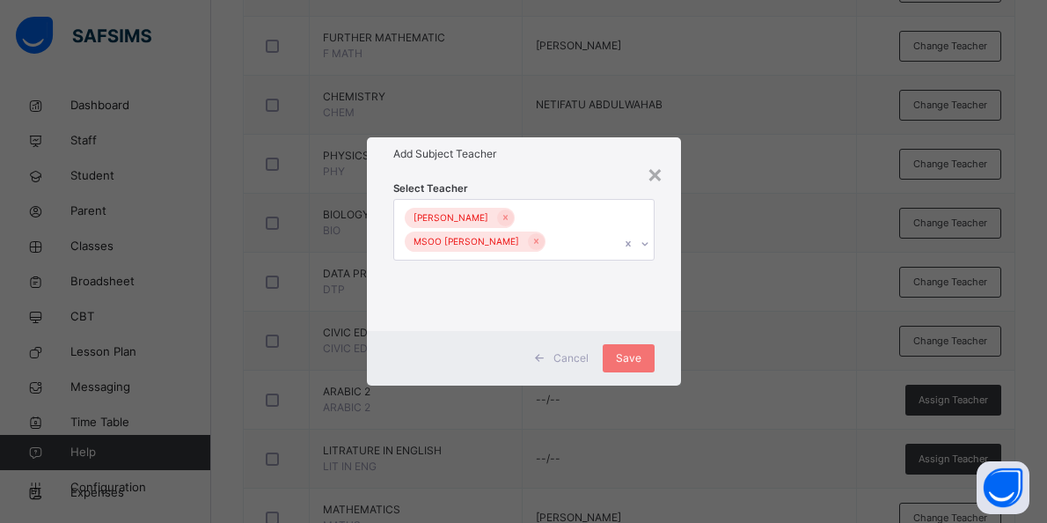
click at [546, 106] on div "× Add Subject Teacher Select Teacher MUHAMMAD ABDULAZEEZ MSOO MICHAEL DONKO Can…" at bounding box center [523, 261] width 1047 height 523
click at [644, 347] on div "Save" at bounding box center [629, 358] width 52 height 28
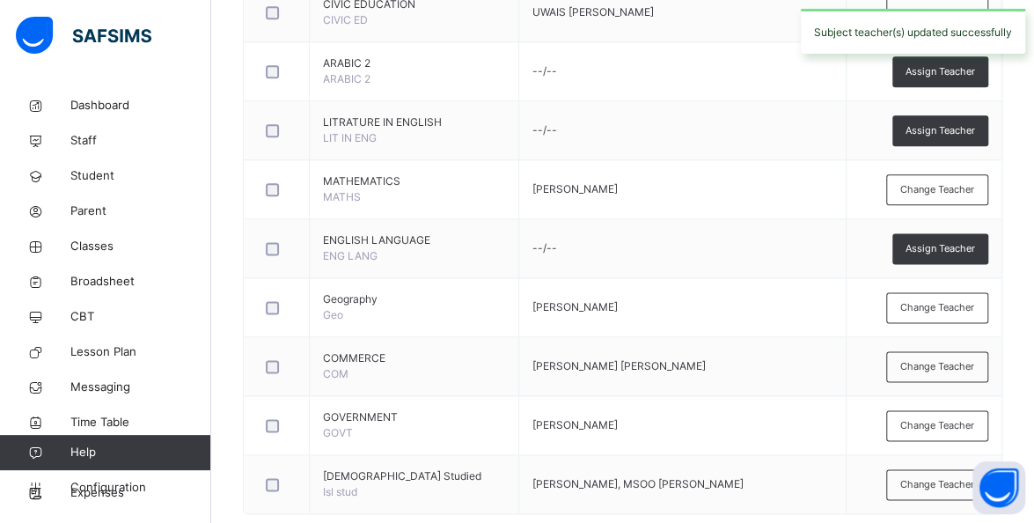
scroll to position [963, 0]
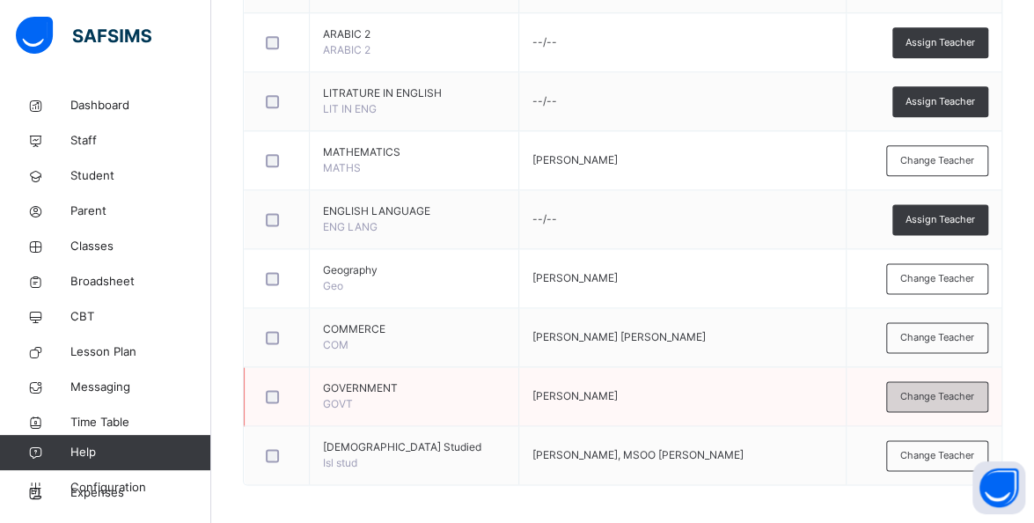
click at [964, 389] on span "Change Teacher" at bounding box center [937, 396] width 74 height 15
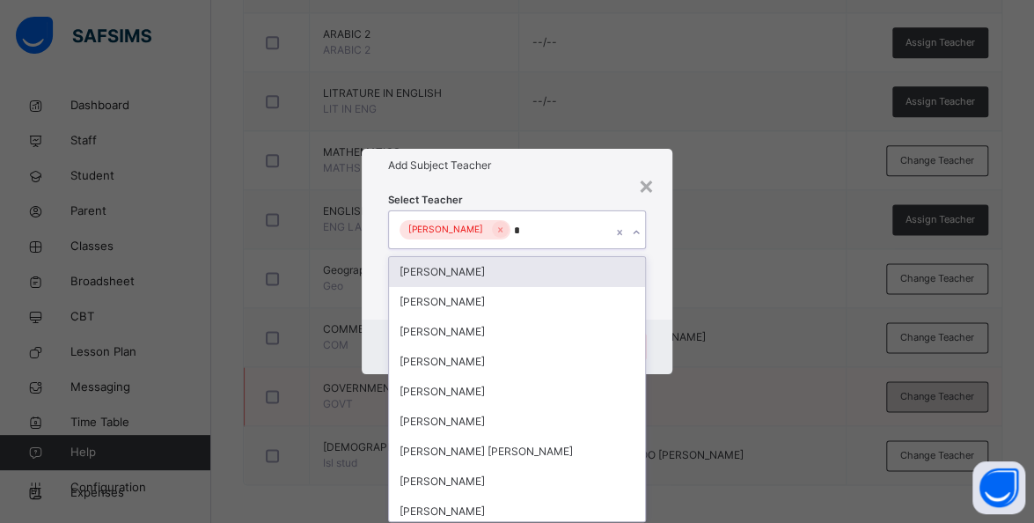
type input "**"
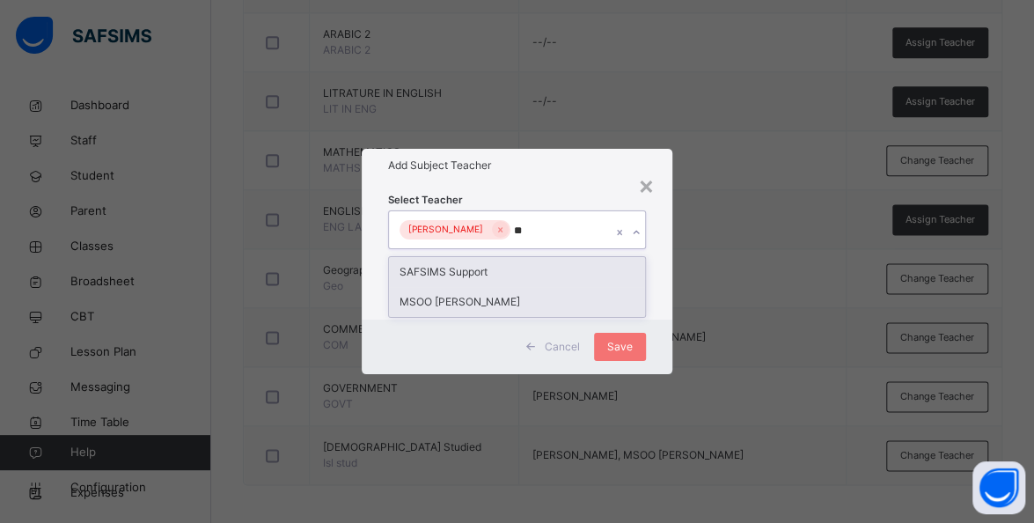
click at [516, 305] on div "MSOO MICHAEL DONKO" at bounding box center [517, 302] width 256 height 30
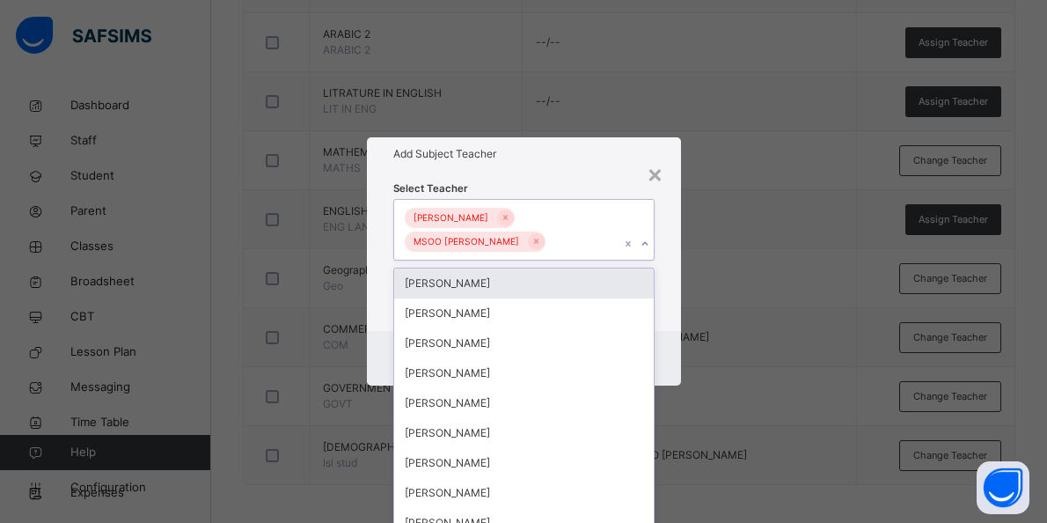
click at [606, 159] on h1 "Add Subject Teacher" at bounding box center [523, 154] width 261 height 16
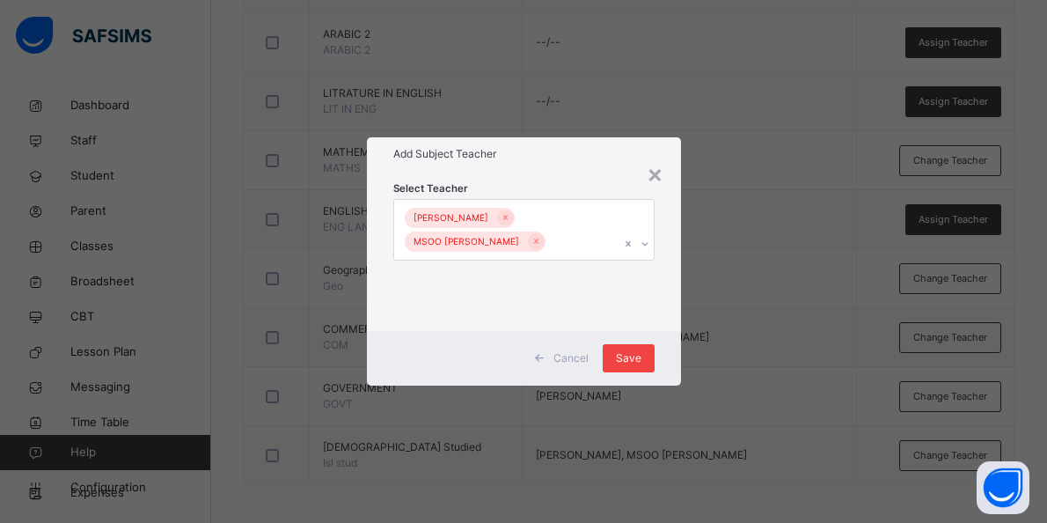
click at [642, 363] on div "Save" at bounding box center [629, 358] width 52 height 28
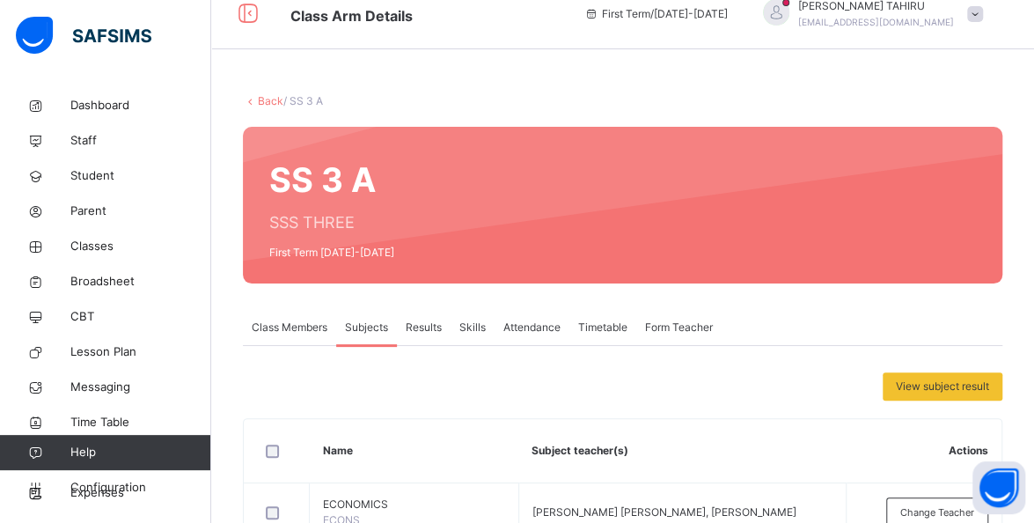
scroll to position [0, 0]
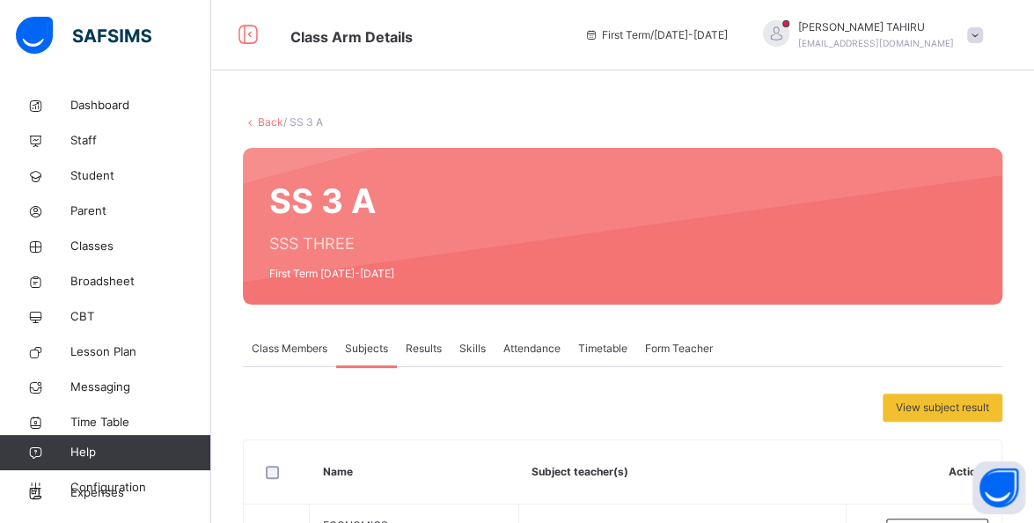
click at [271, 123] on link "Back" at bounding box center [271, 121] width 26 height 13
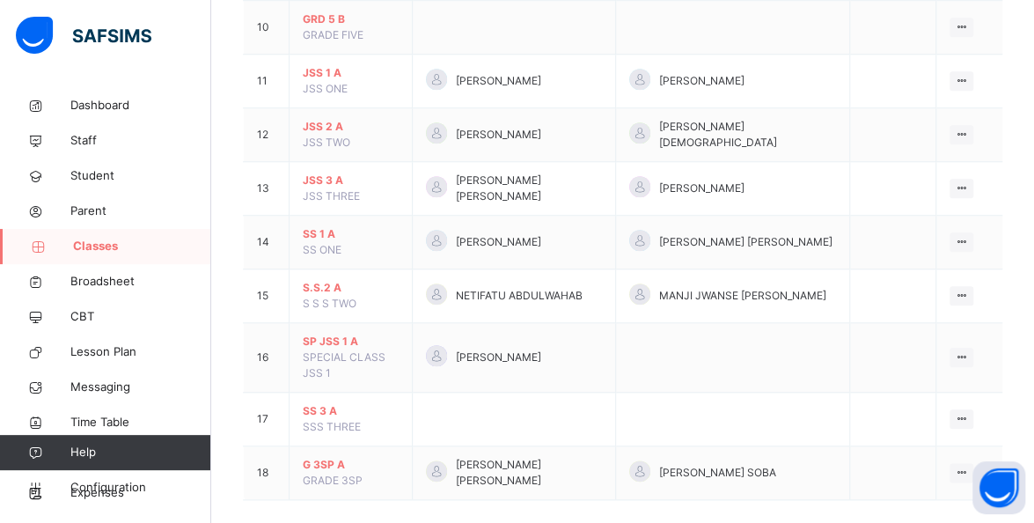
scroll to position [722, 0]
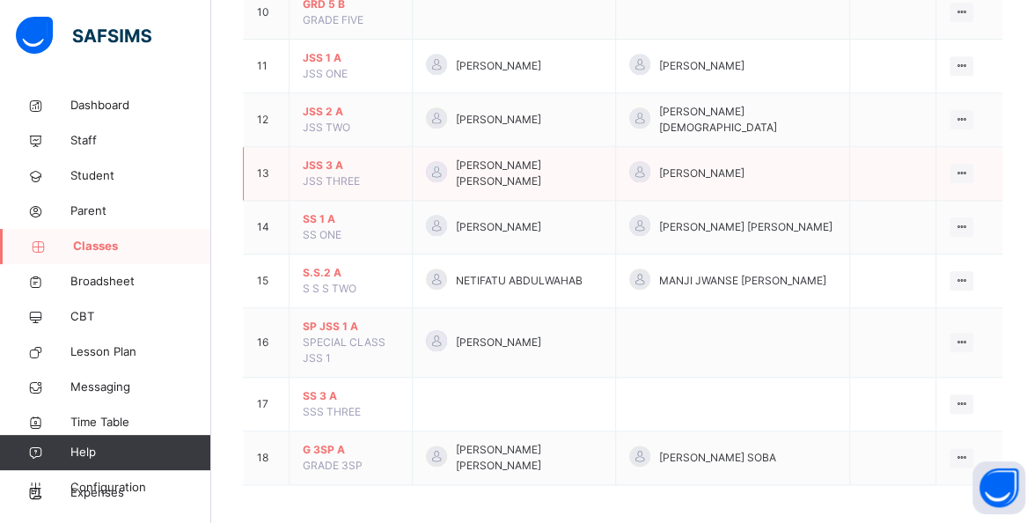
click at [264, 172] on td "13" at bounding box center [267, 174] width 46 height 54
click at [315, 164] on span "JSS 3 A" at bounding box center [351, 166] width 96 height 16
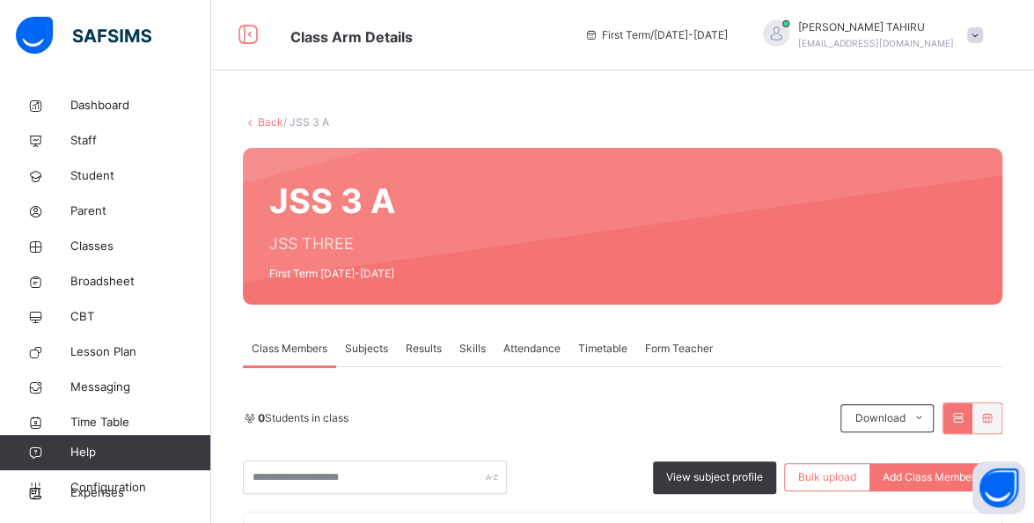
click at [422, 341] on span "Results" at bounding box center [424, 349] width 36 height 16
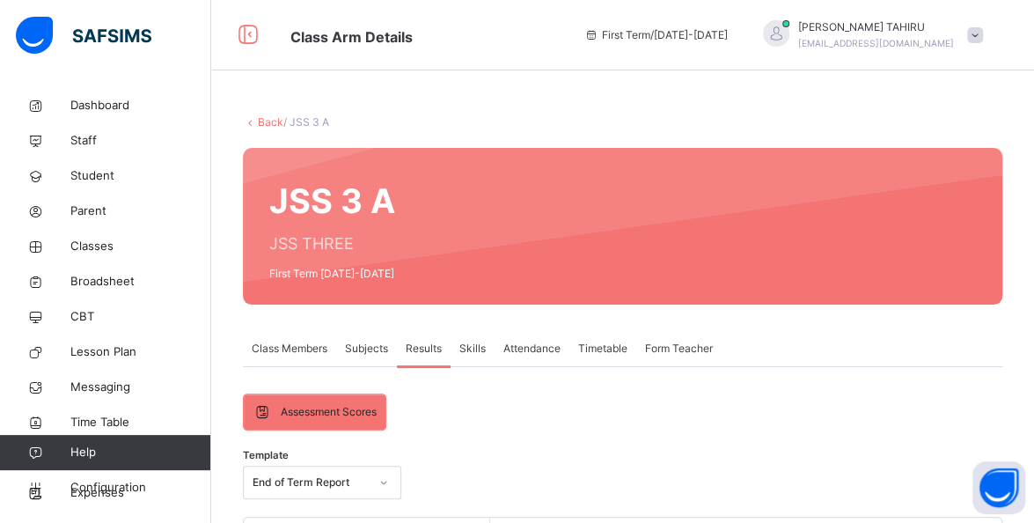
scroll to position [172, 0]
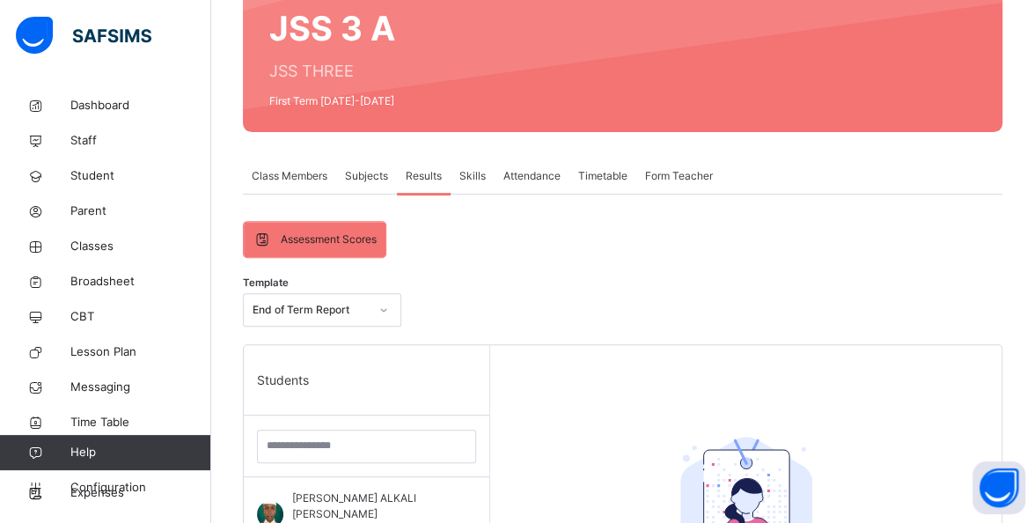
click at [346, 182] on span "Subjects" at bounding box center [366, 176] width 43 height 16
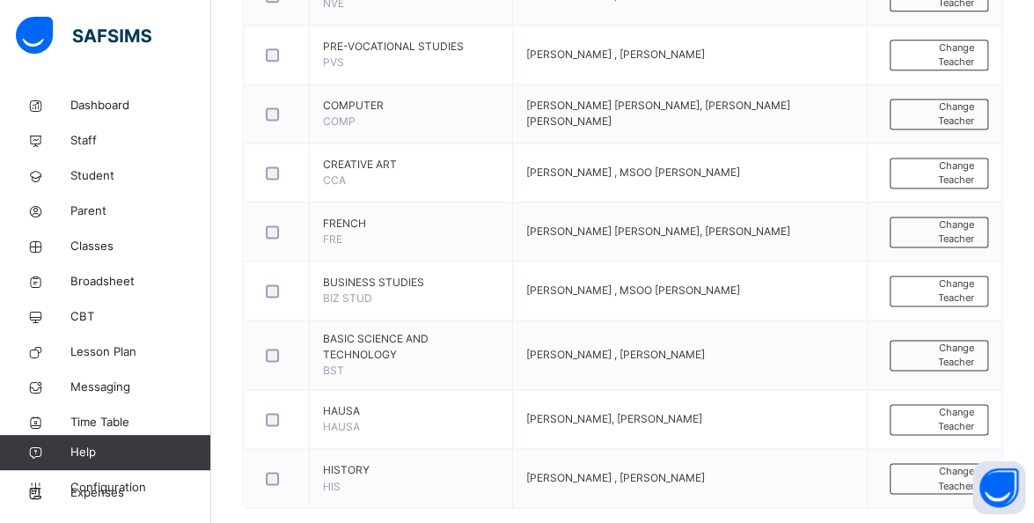
scroll to position [1068, 0]
click at [950, 282] on span "Change Teacher" at bounding box center [939, 290] width 70 height 29
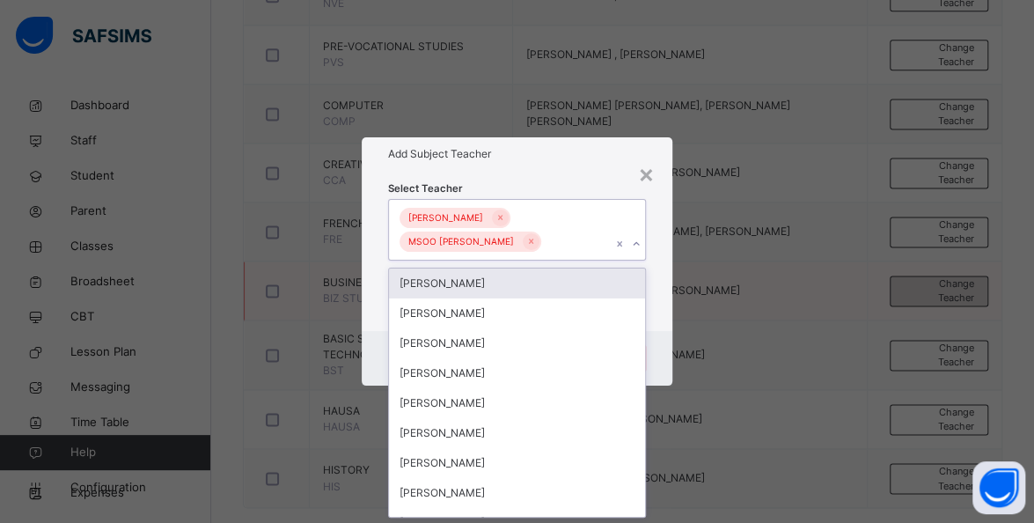
scroll to position [0, 0]
type input "*****"
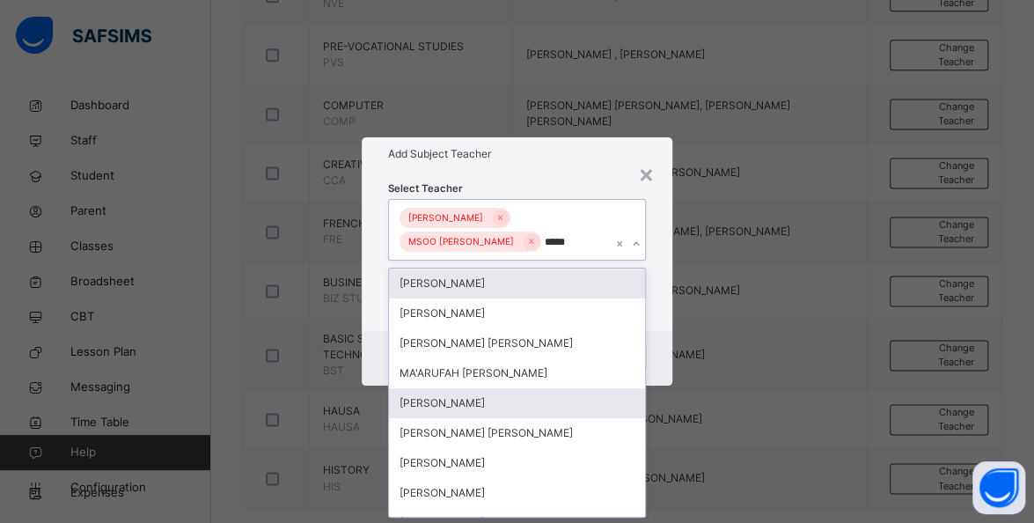
click at [576, 400] on div "ABDULRAHIM SALAWU ABDULAZEEZ" at bounding box center [517, 403] width 256 height 30
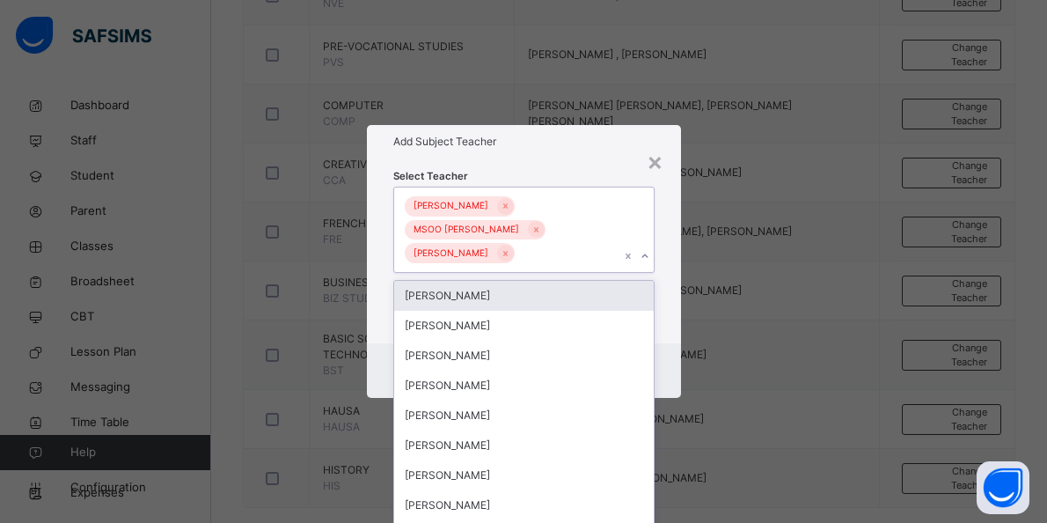
click at [620, 125] on div "Add Subject Teacher" at bounding box center [524, 141] width 314 height 33
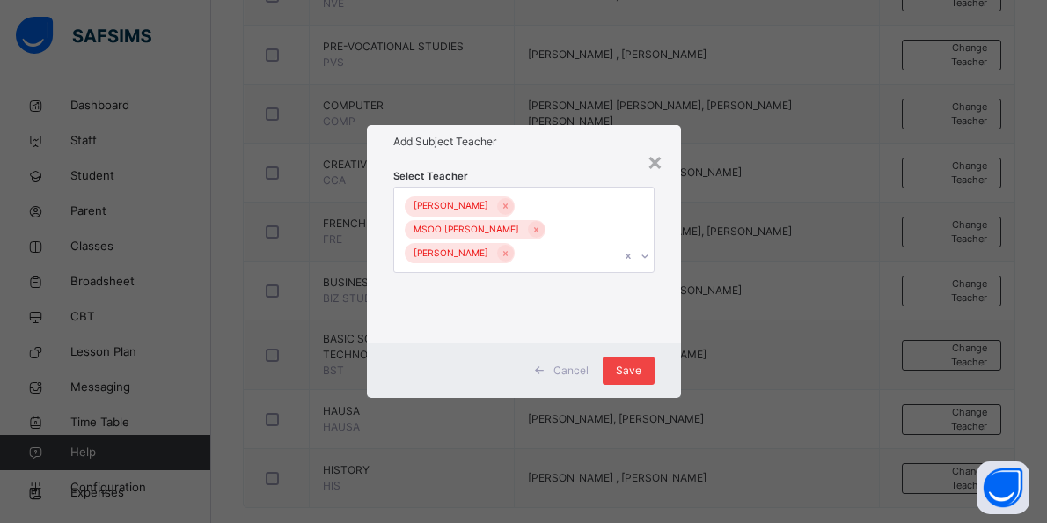
click at [635, 374] on span "Save" at bounding box center [629, 371] width 26 height 16
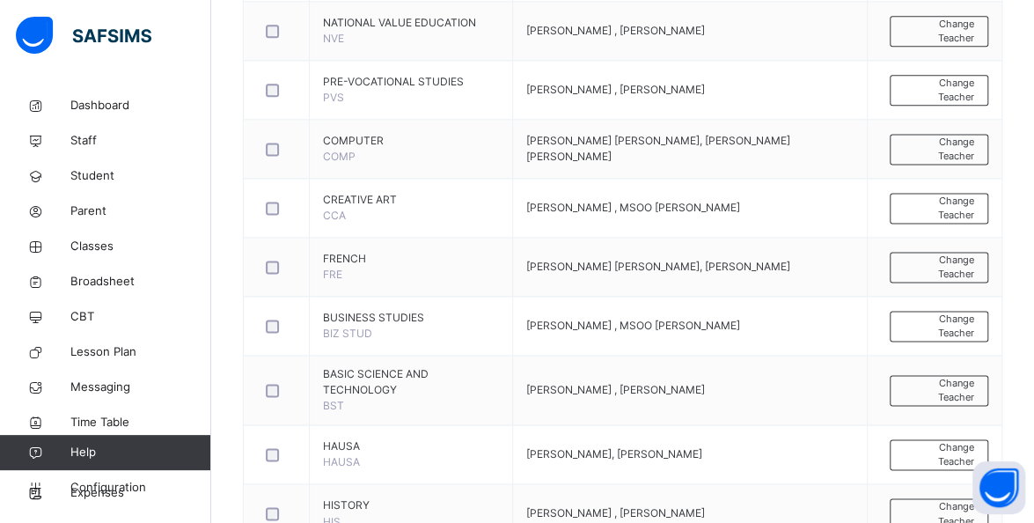
scroll to position [1055, 0]
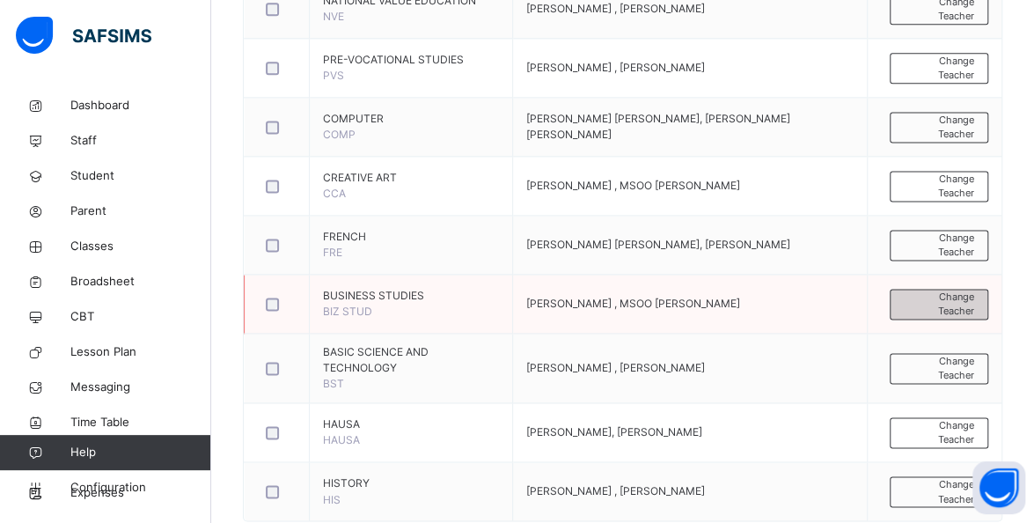
click at [953, 297] on span "Change Teacher" at bounding box center [939, 304] width 70 height 29
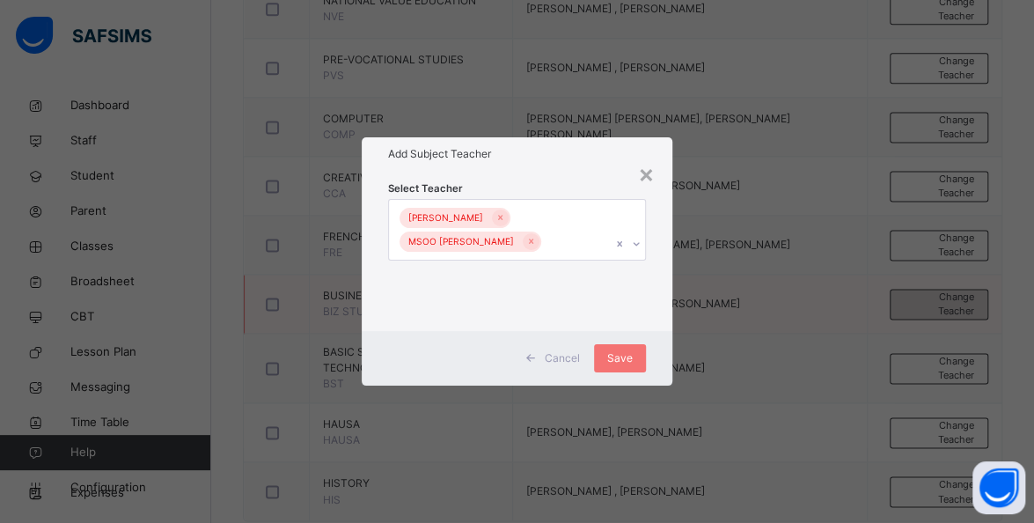
scroll to position [0, 0]
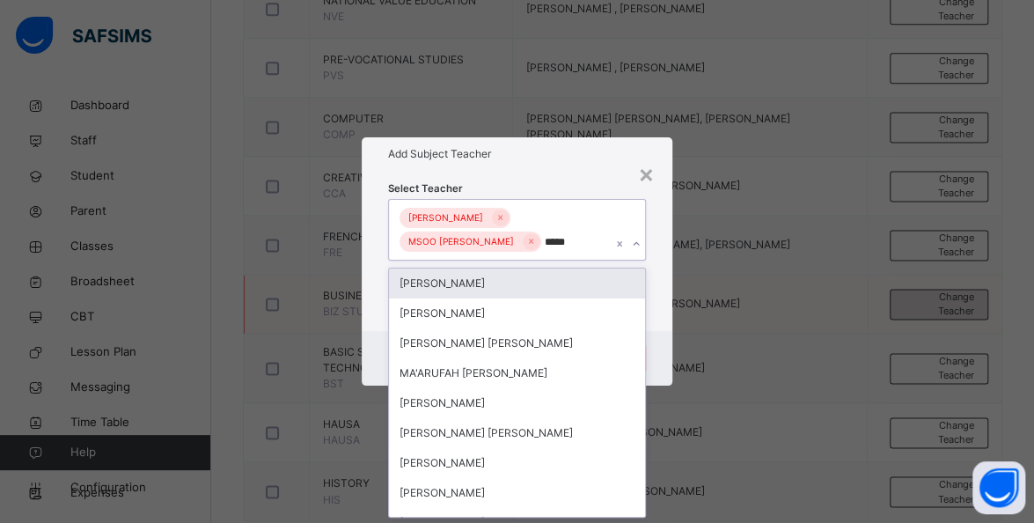
type input "******"
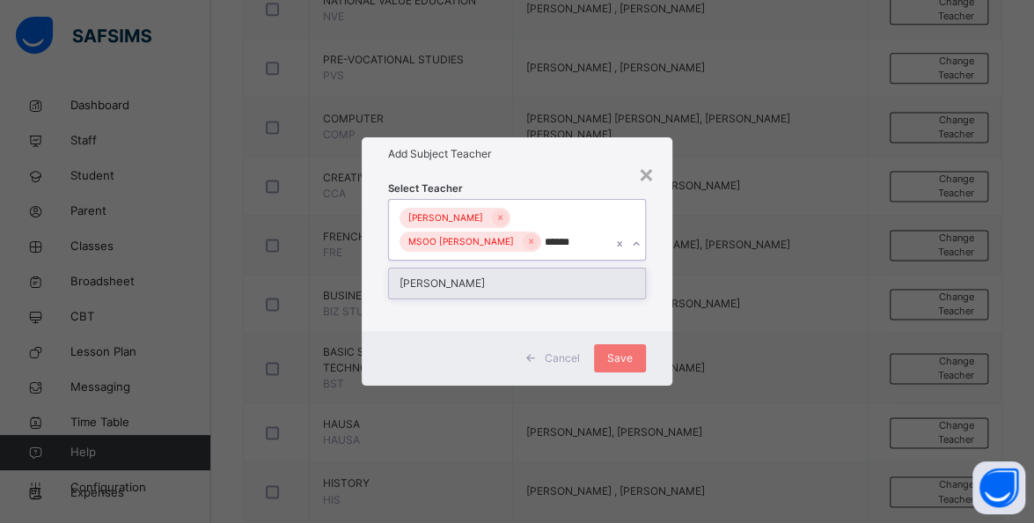
click at [605, 291] on div "ABDULRAHIM SALAWU ABDULAZEEZ" at bounding box center [517, 283] width 256 height 30
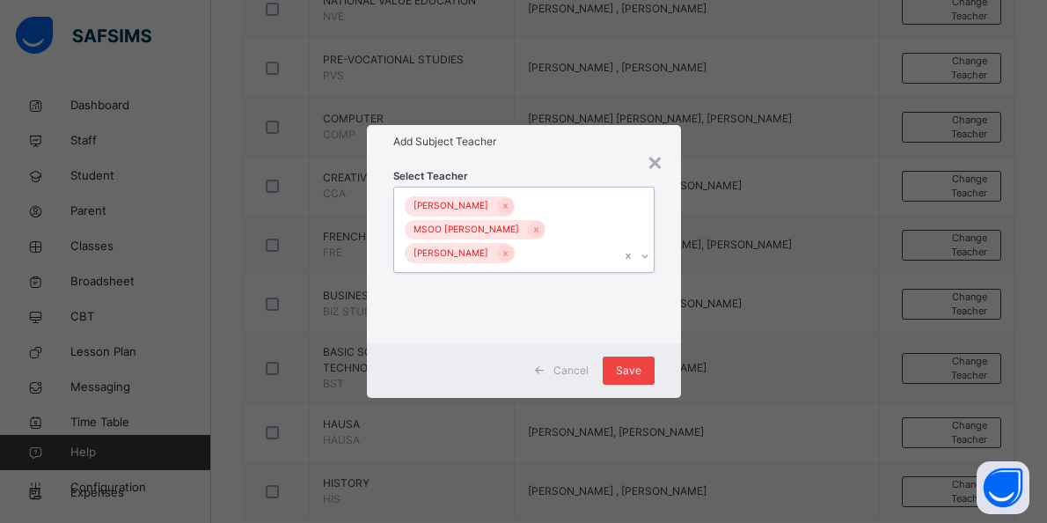
click at [638, 363] on span "Save" at bounding box center [629, 371] width 26 height 16
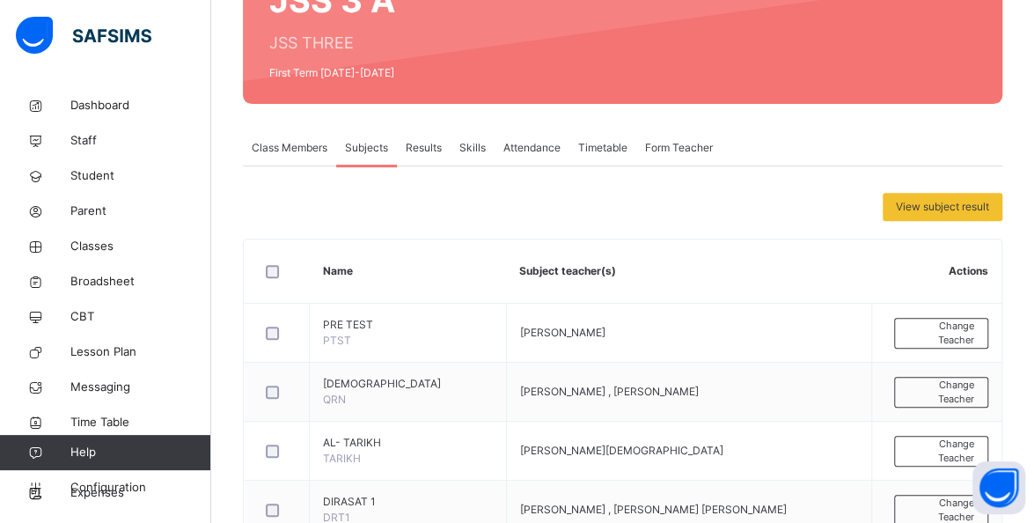
scroll to position [202, 0]
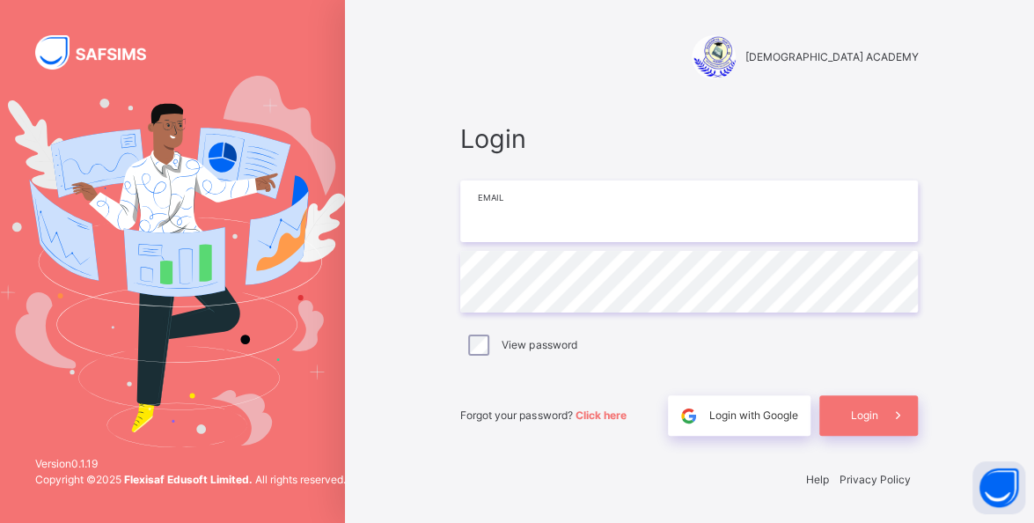
type input "**********"
